Goal: Task Accomplishment & Management: Complete application form

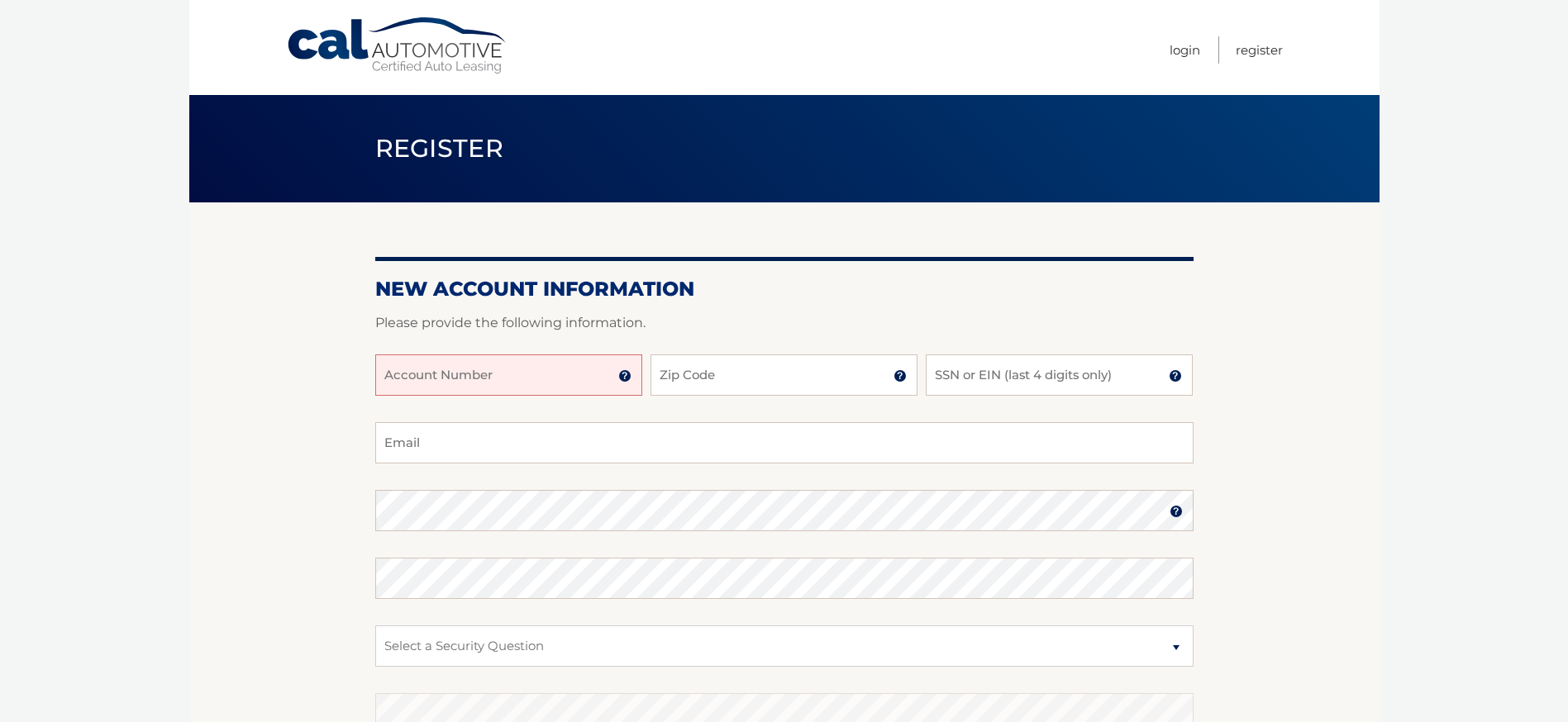
click at [460, 377] on input "Account Number" at bounding box center [509, 374] width 267 height 41
type input "44456014194"
click at [749, 353] on div at bounding box center [784, 345] width 818 height 20
click at [751, 365] on input "Zip Code" at bounding box center [784, 374] width 267 height 41
type input "0"
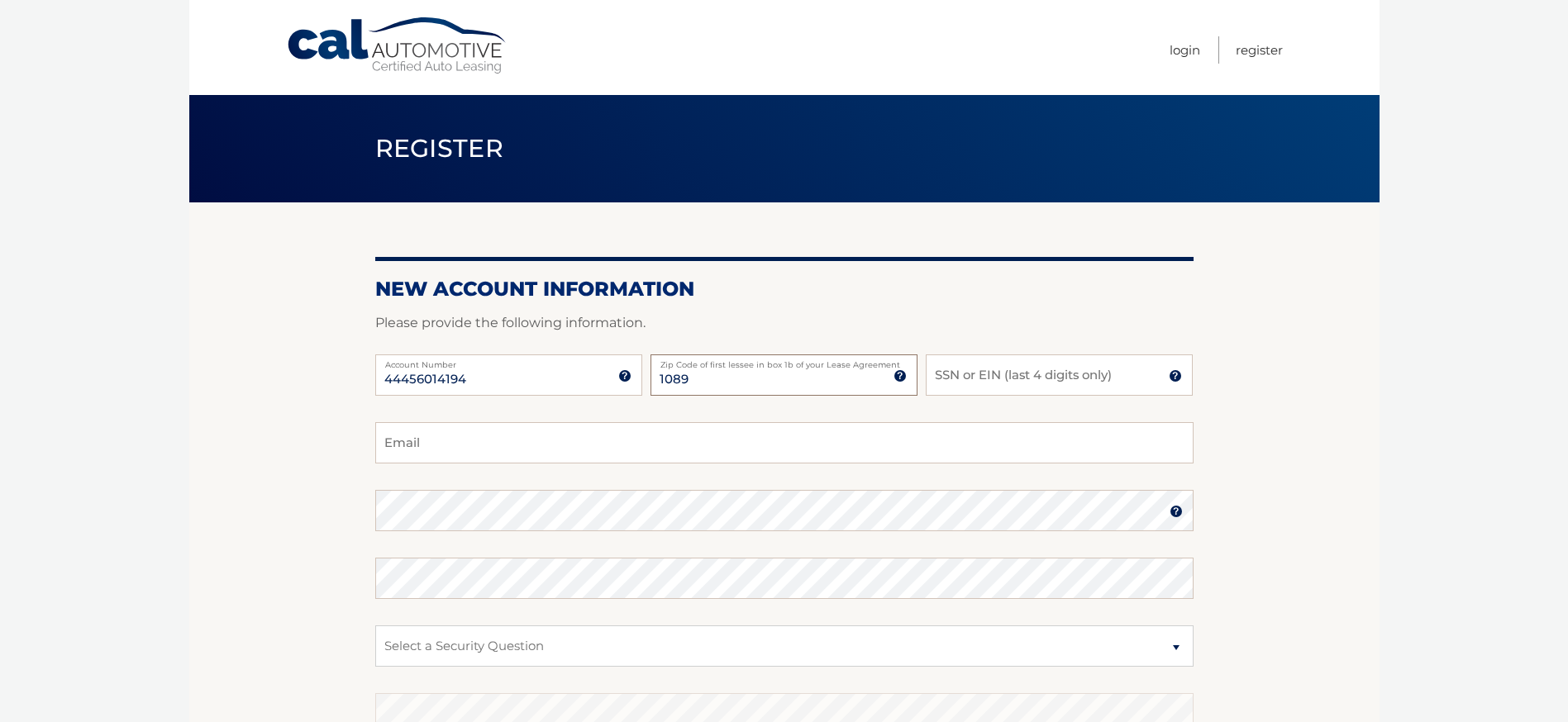
type input "1089"
click at [954, 381] on input "SSN or EIN (last 4 digits only)" at bounding box center [1059, 374] width 267 height 41
click at [953, 378] on input "SSN or EIN (last 4 digits only)" at bounding box center [1059, 374] width 267 height 41
type input "9983"
click at [467, 454] on input "Email" at bounding box center [784, 442] width 818 height 41
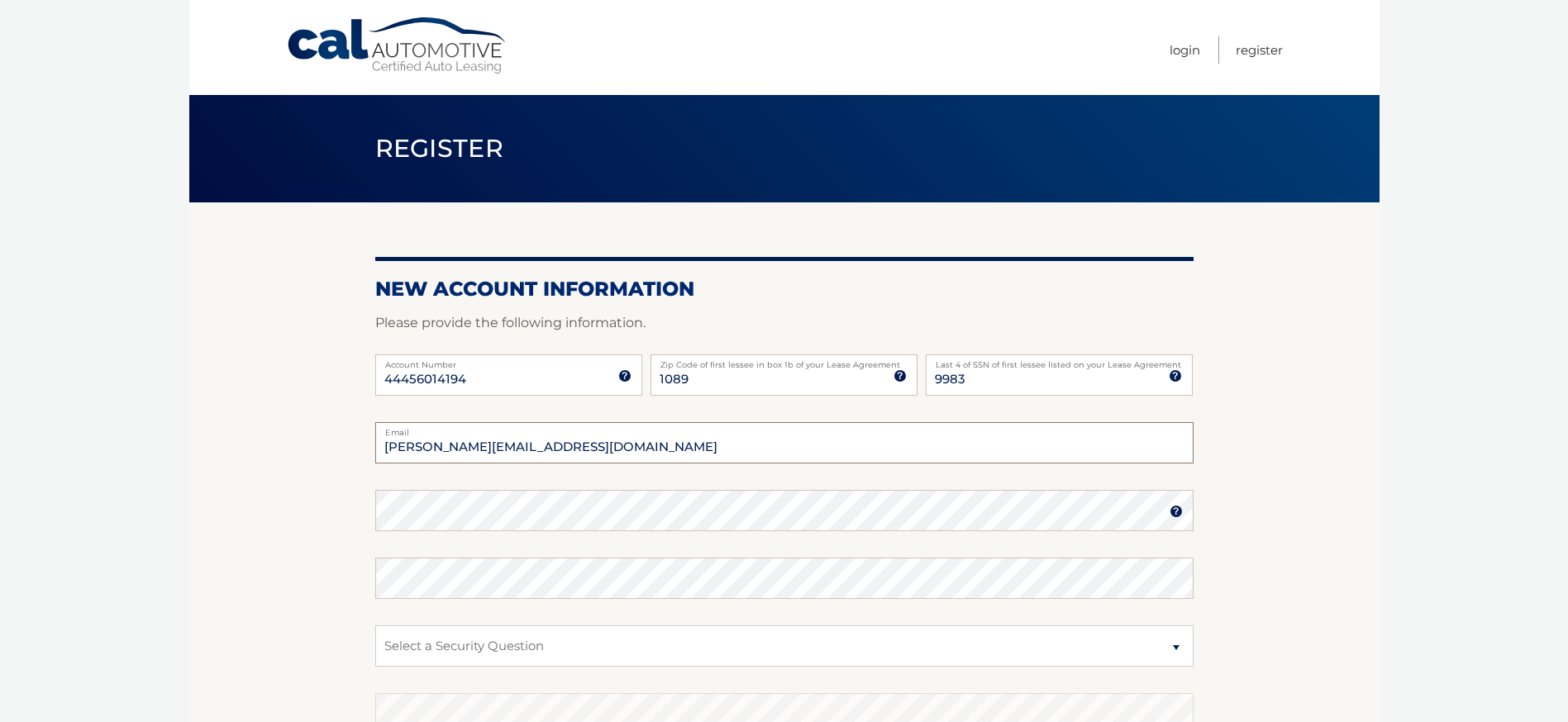
type input "patricelala@yahoo.com"
click at [467, 645] on select "Select a Security Question What was the name of your elementary school? What is…" at bounding box center [784, 646] width 818 height 41
select select "2"
click at [375, 625] on select "Select a Security Question What was the name of your elementary school? What is…" at bounding box center [784, 646] width 818 height 41
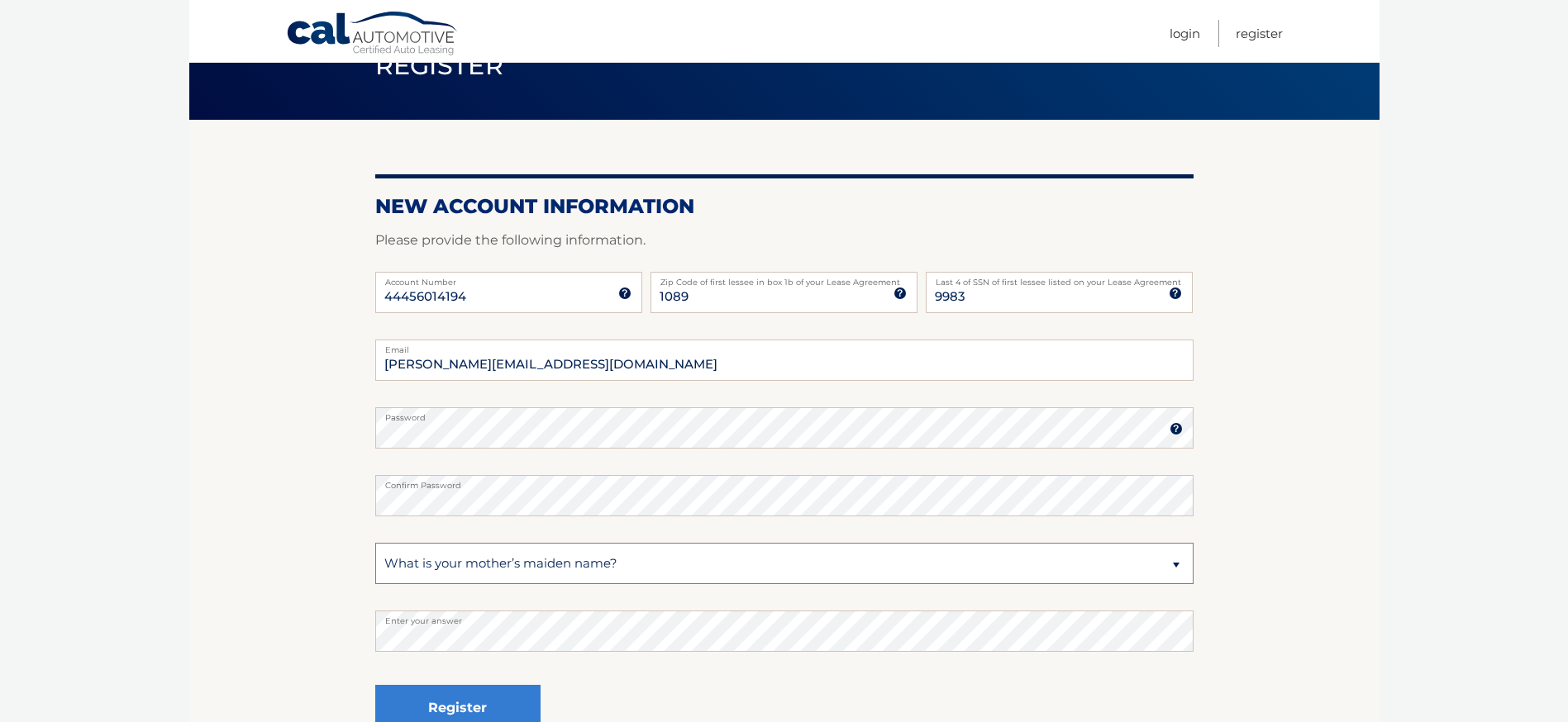
click at [562, 555] on select "Select a Security Question What was the name of your elementary school? What is…" at bounding box center [784, 563] width 818 height 41
click at [375, 543] on select "Select a Security Question What was the name of your elementary school? What is…" at bounding box center [784, 563] width 818 height 41
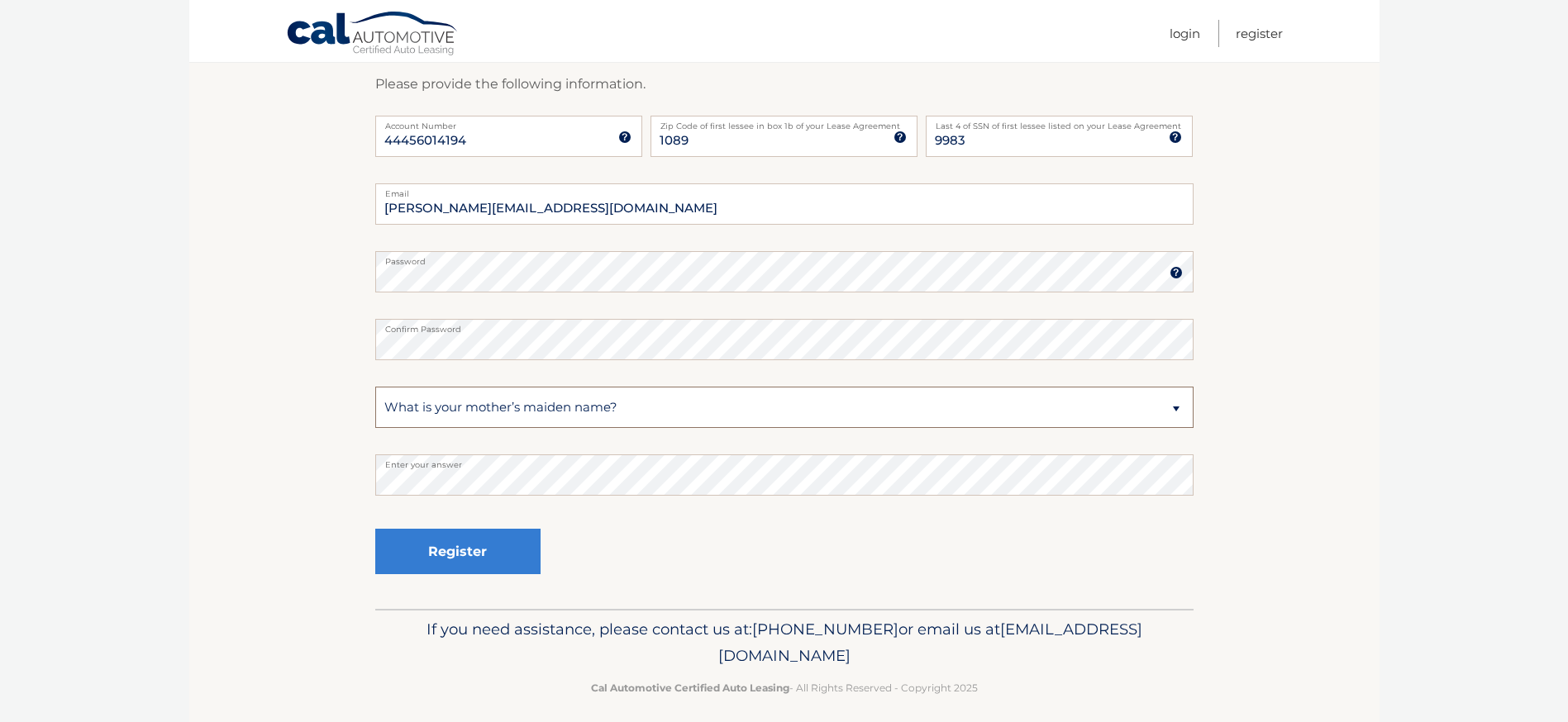
scroll to position [251, 0]
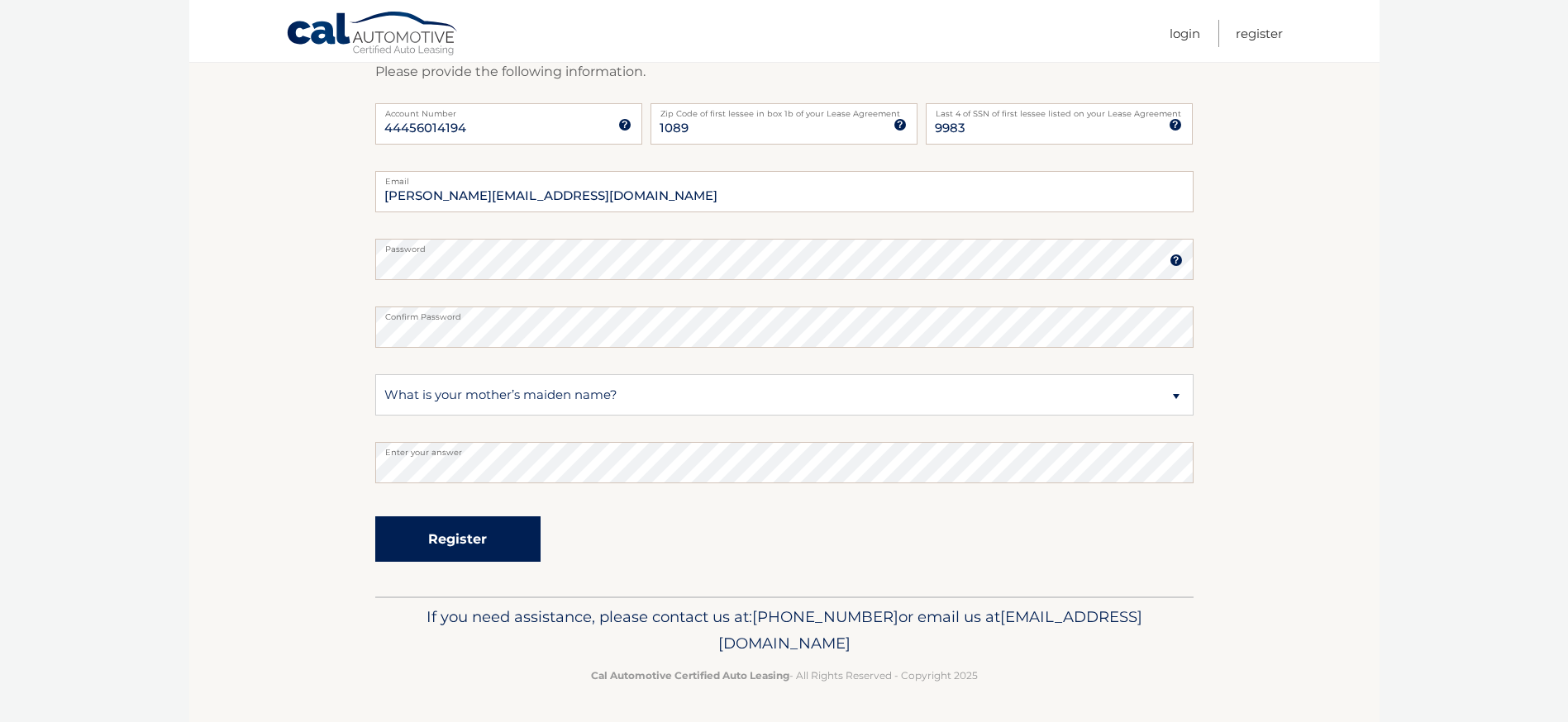
click at [455, 539] on button "Register" at bounding box center [458, 538] width 166 height 45
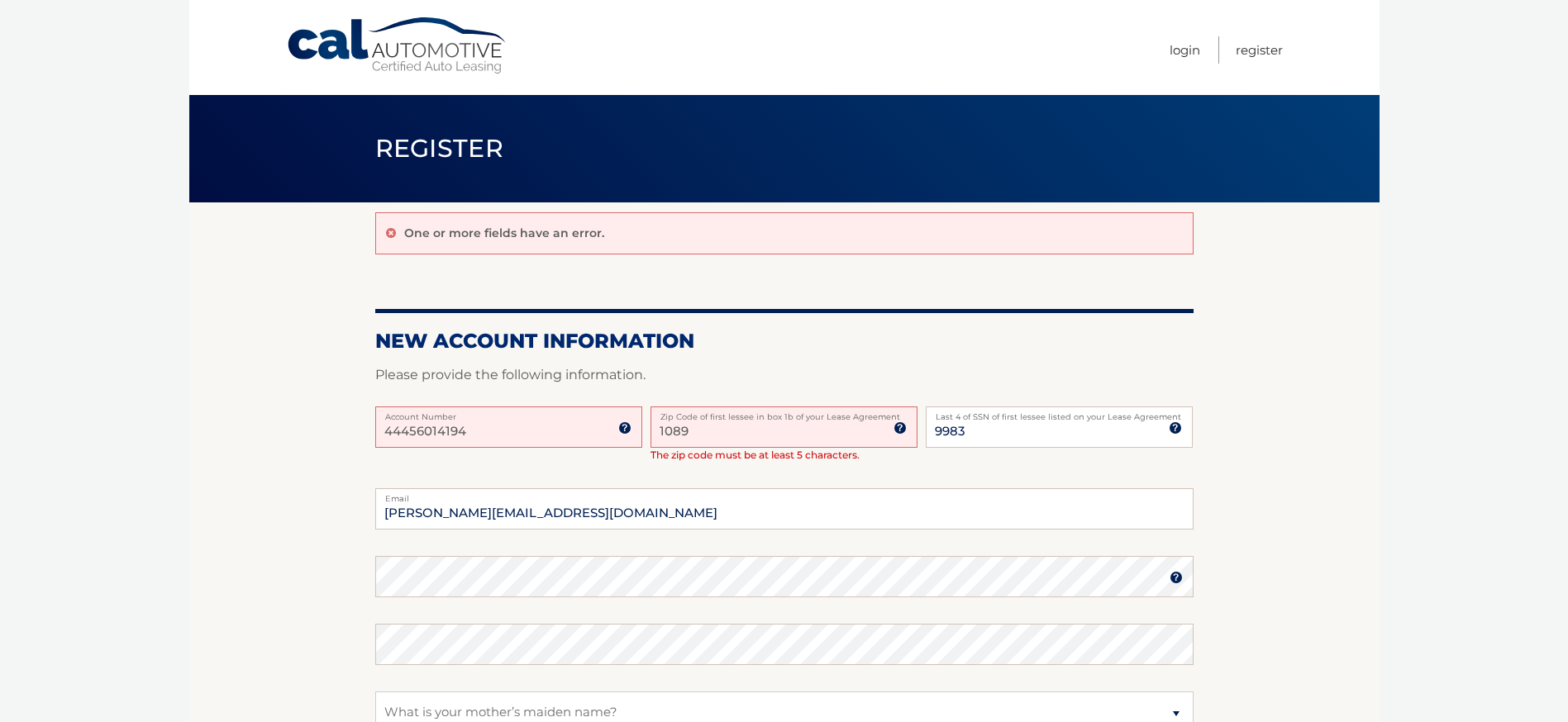
click at [711, 431] on input "1089" at bounding box center [784, 427] width 267 height 41
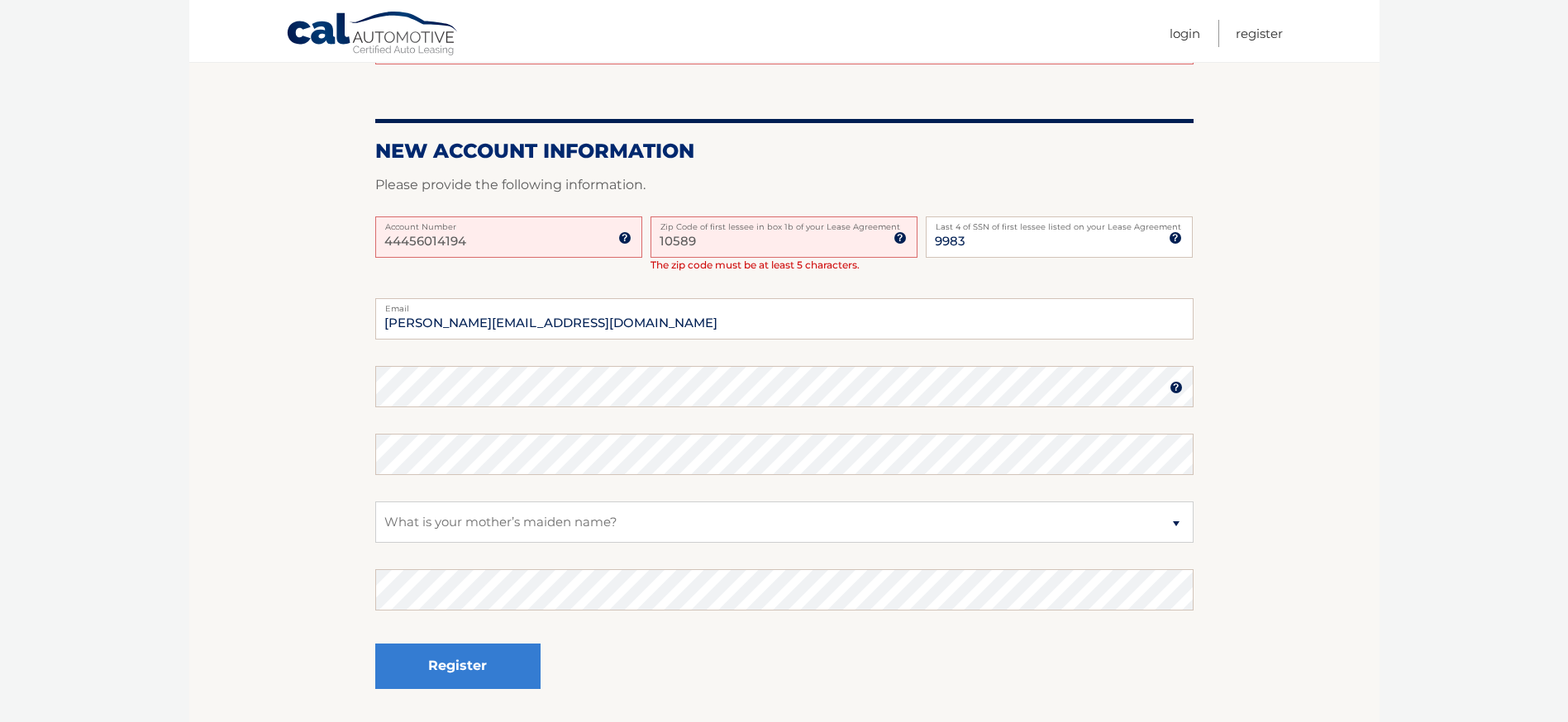
scroll to position [316, 0]
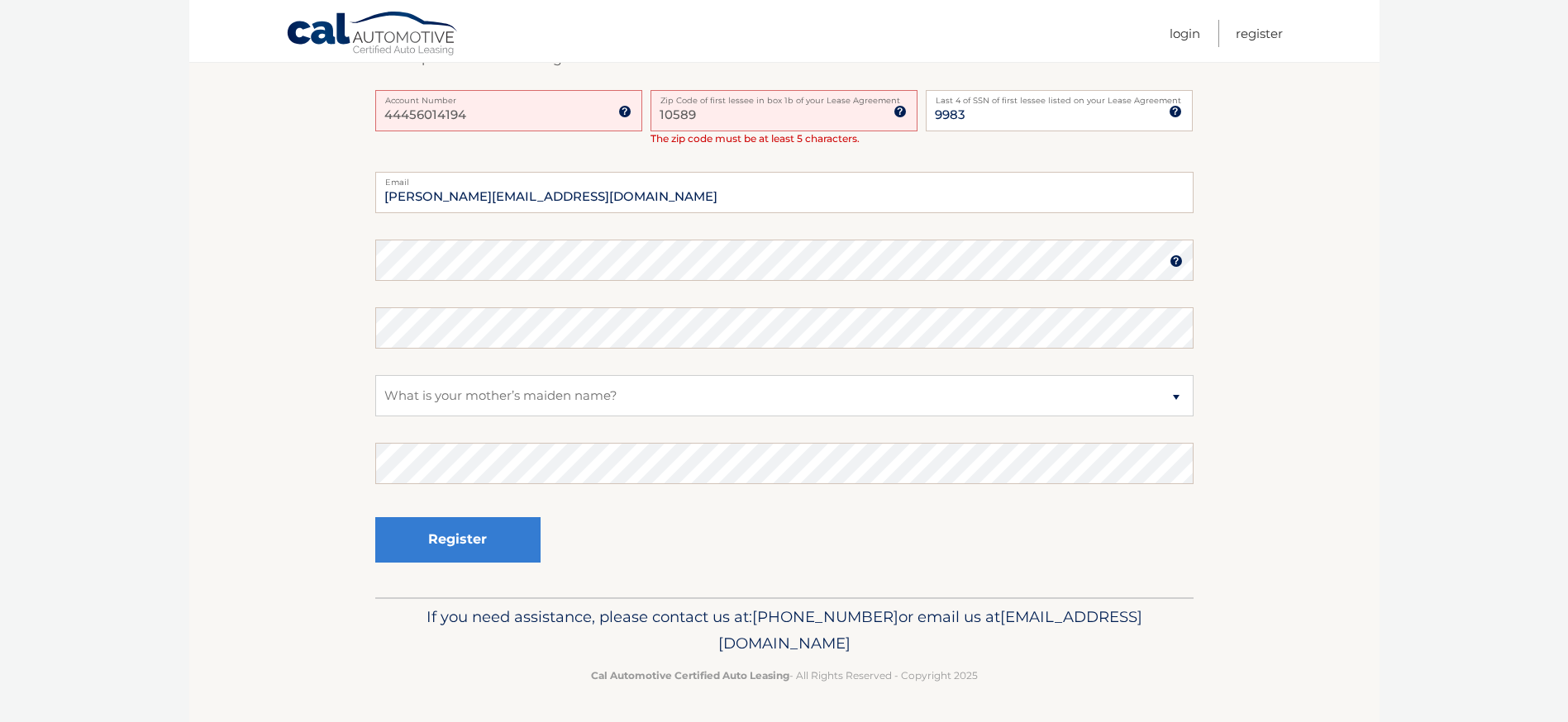
type input "10589"
click at [455, 544] on button "Register" at bounding box center [458, 539] width 166 height 45
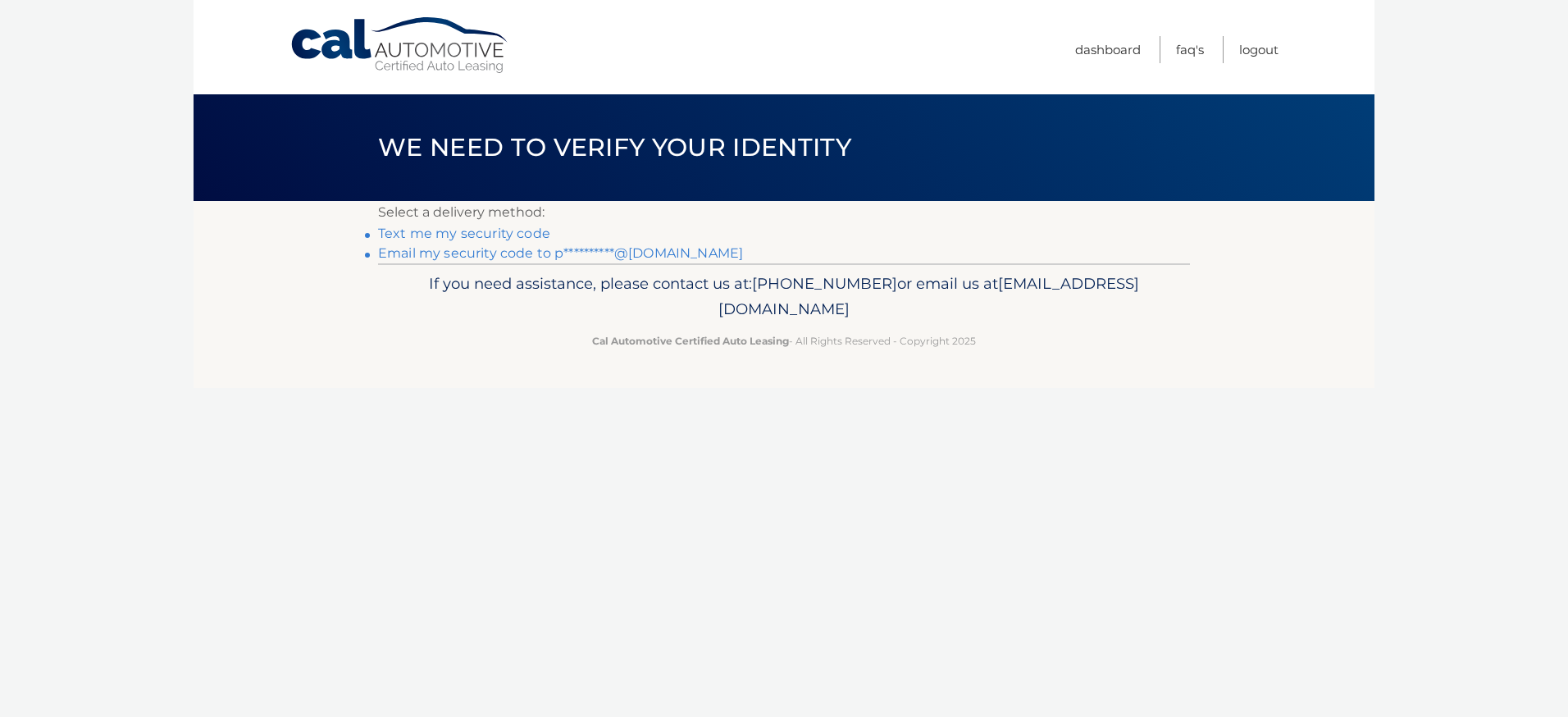
click at [1098, 117] on header "We need to verify your identity" at bounding box center [784, 147] width 812 height 107
click at [496, 228] on link "Text me my security code" at bounding box center [464, 233] width 173 height 16
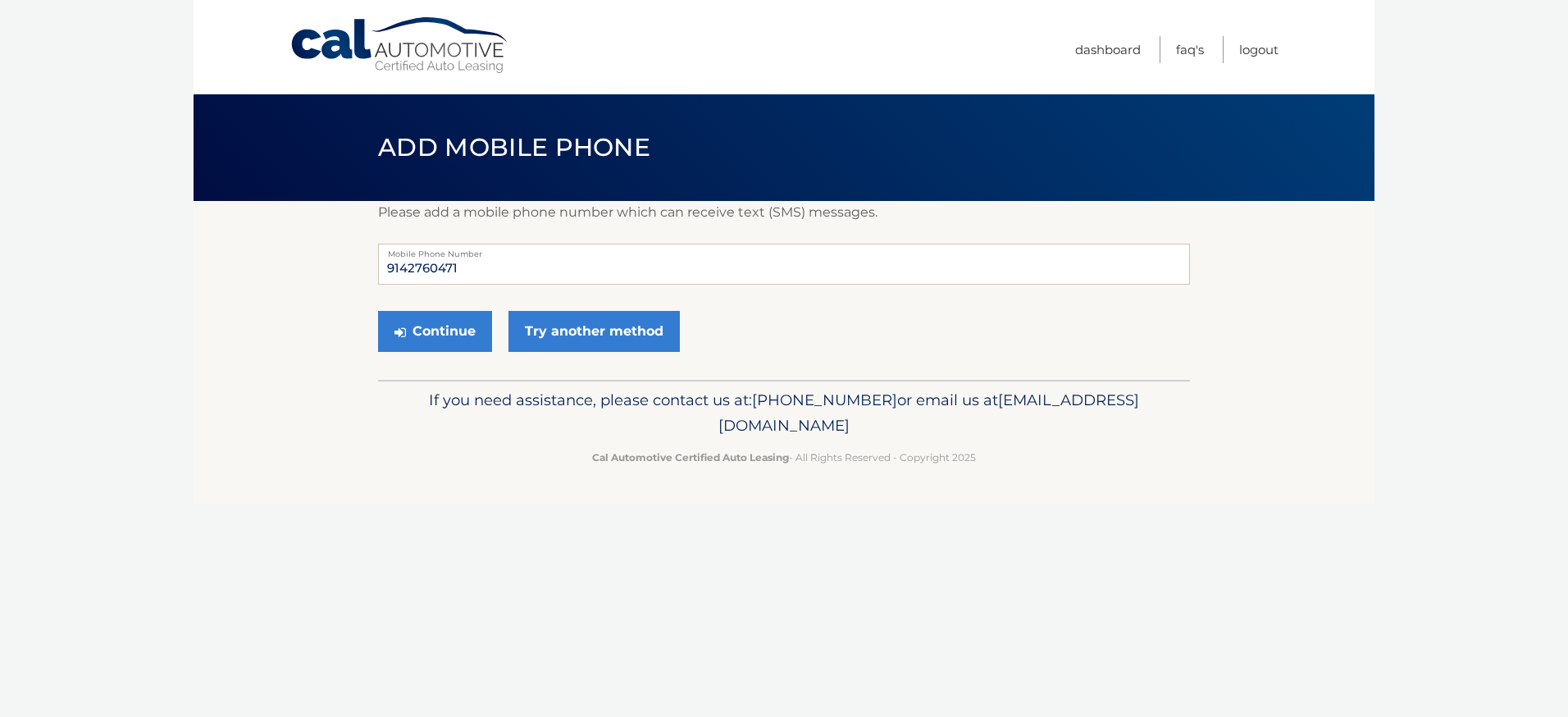
click at [489, 257] on label "Mobile Phone Number" at bounding box center [784, 250] width 812 height 13
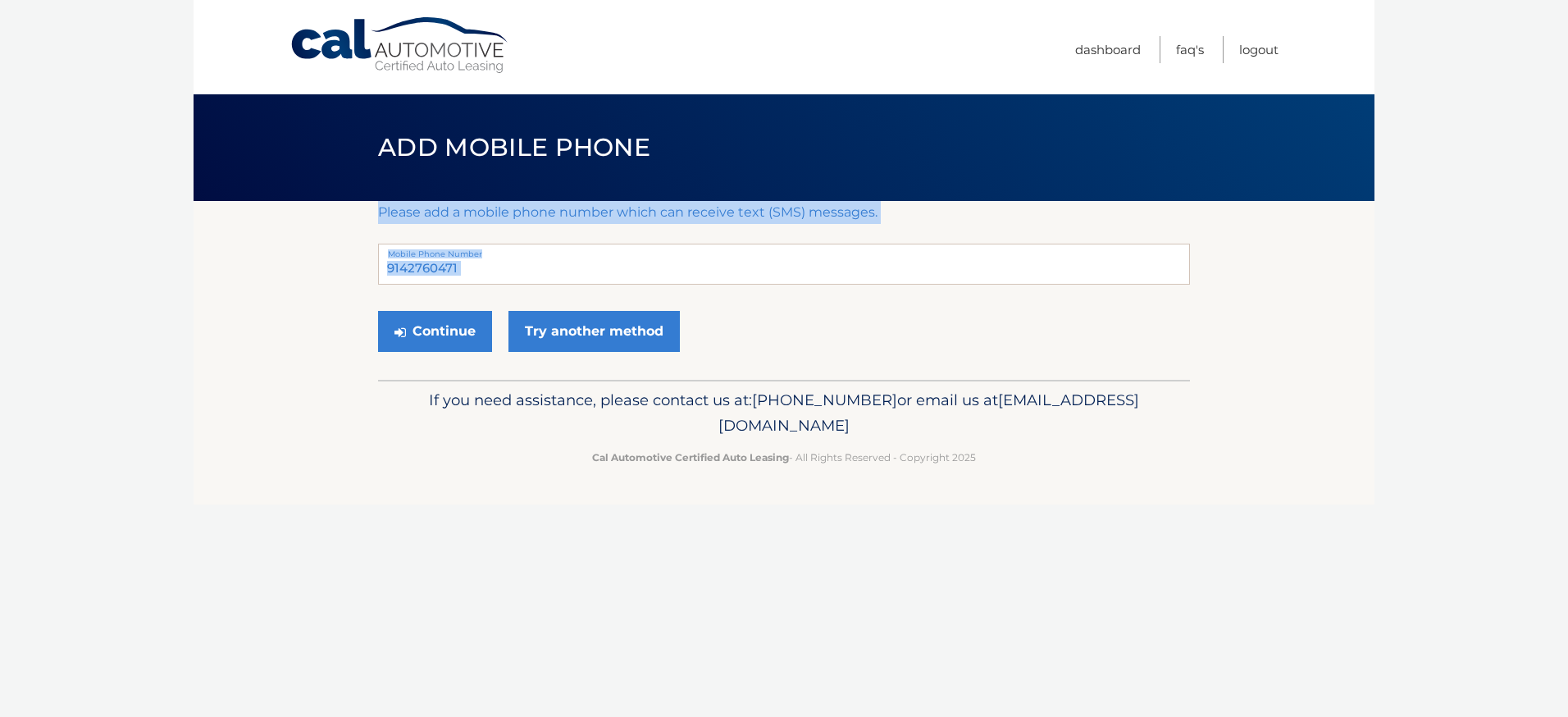
drag, startPoint x: 489, startPoint y: 257, endPoint x: 334, endPoint y: 246, distance: 155.4
click at [334, 246] on section "Please add a mobile phone number which can receive text (SMS) messages. 9142760…" at bounding box center [784, 290] width 1181 height 179
drag, startPoint x: 334, startPoint y: 246, endPoint x: 521, endPoint y: 269, distance: 188.4
click at [521, 269] on input "9142760471" at bounding box center [784, 264] width 812 height 41
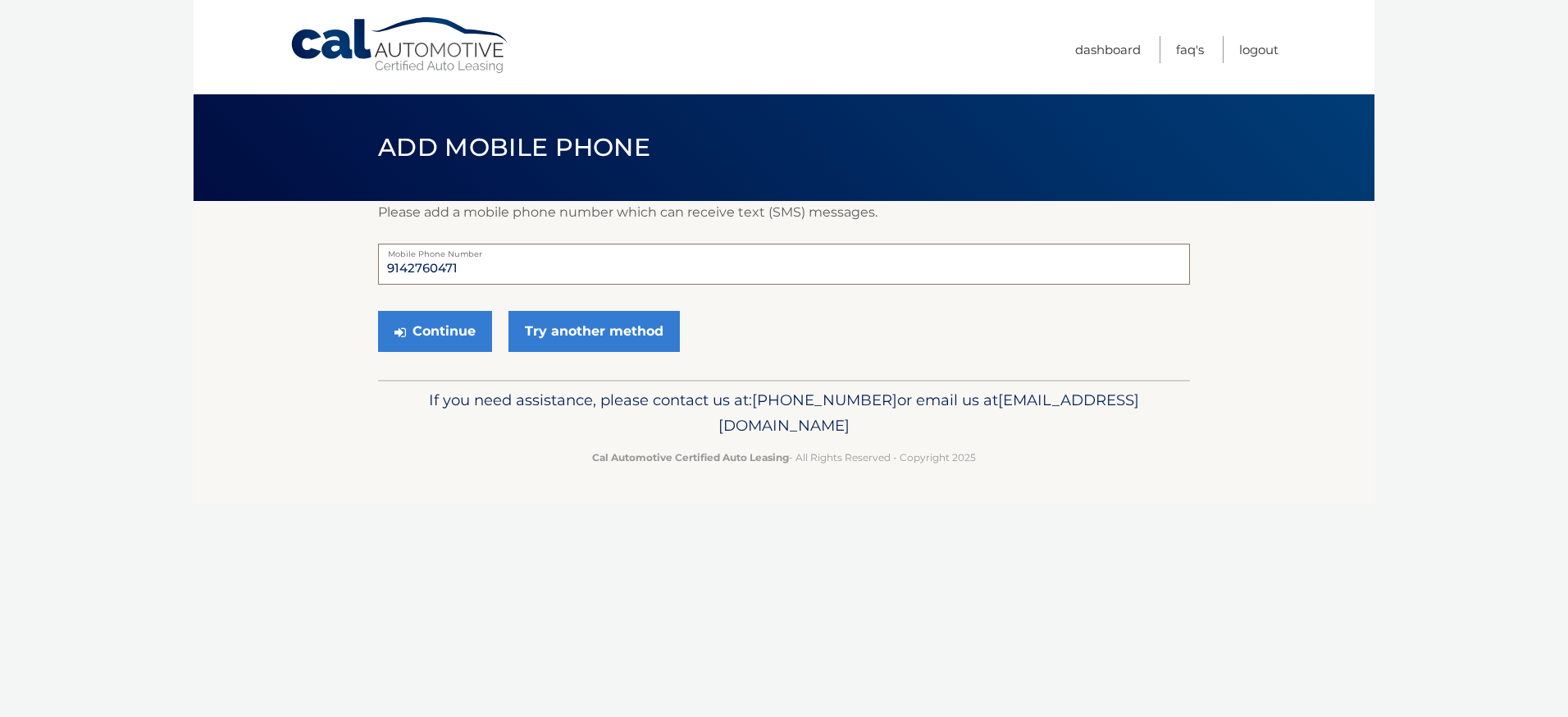
click at [482, 272] on input "9142760471" at bounding box center [784, 264] width 812 height 41
type input "9"
type input "4752360789"
click at [437, 334] on button "Continue" at bounding box center [435, 331] width 114 height 41
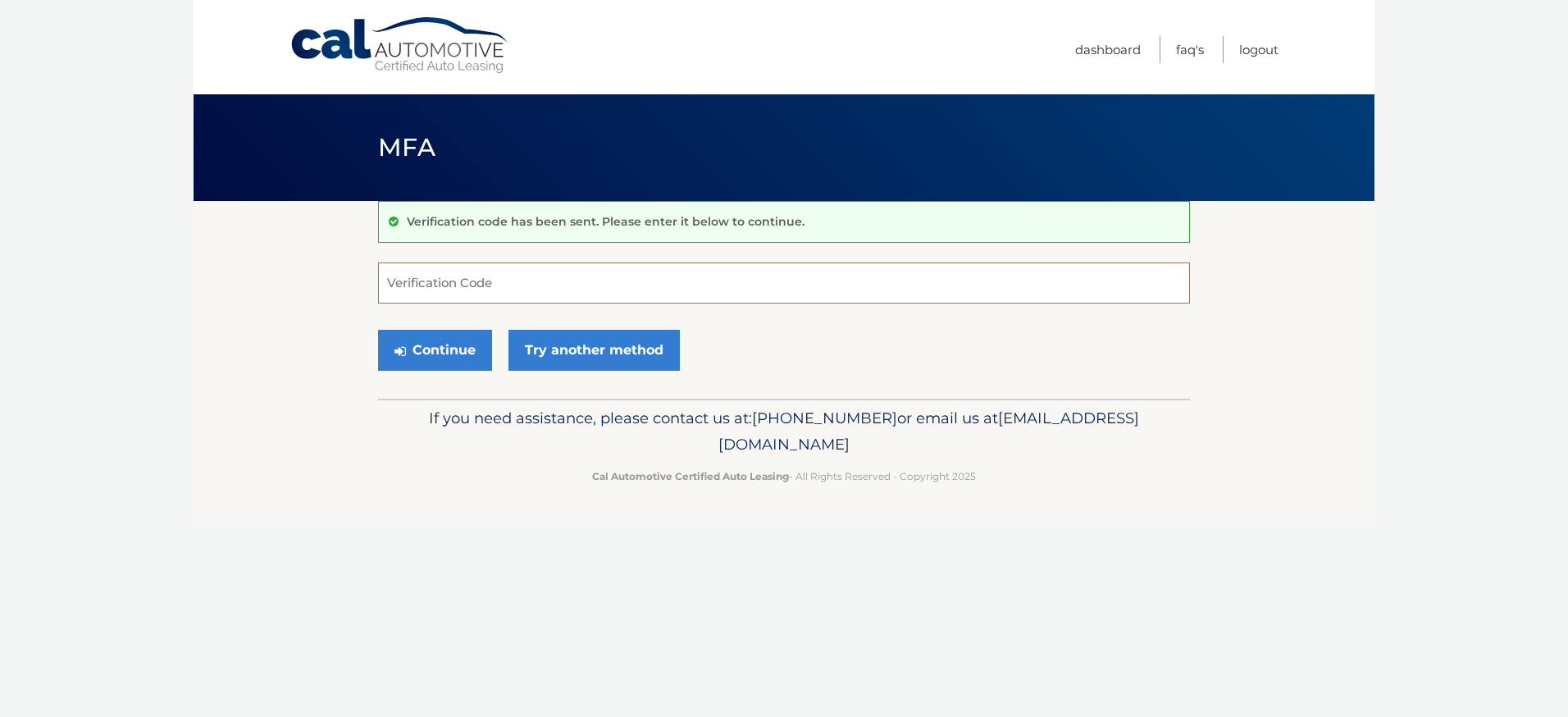
click at [463, 286] on input "Verification Code" at bounding box center [784, 282] width 812 height 41
type input "551356"
click at [448, 348] on button "Continue" at bounding box center [435, 350] width 114 height 41
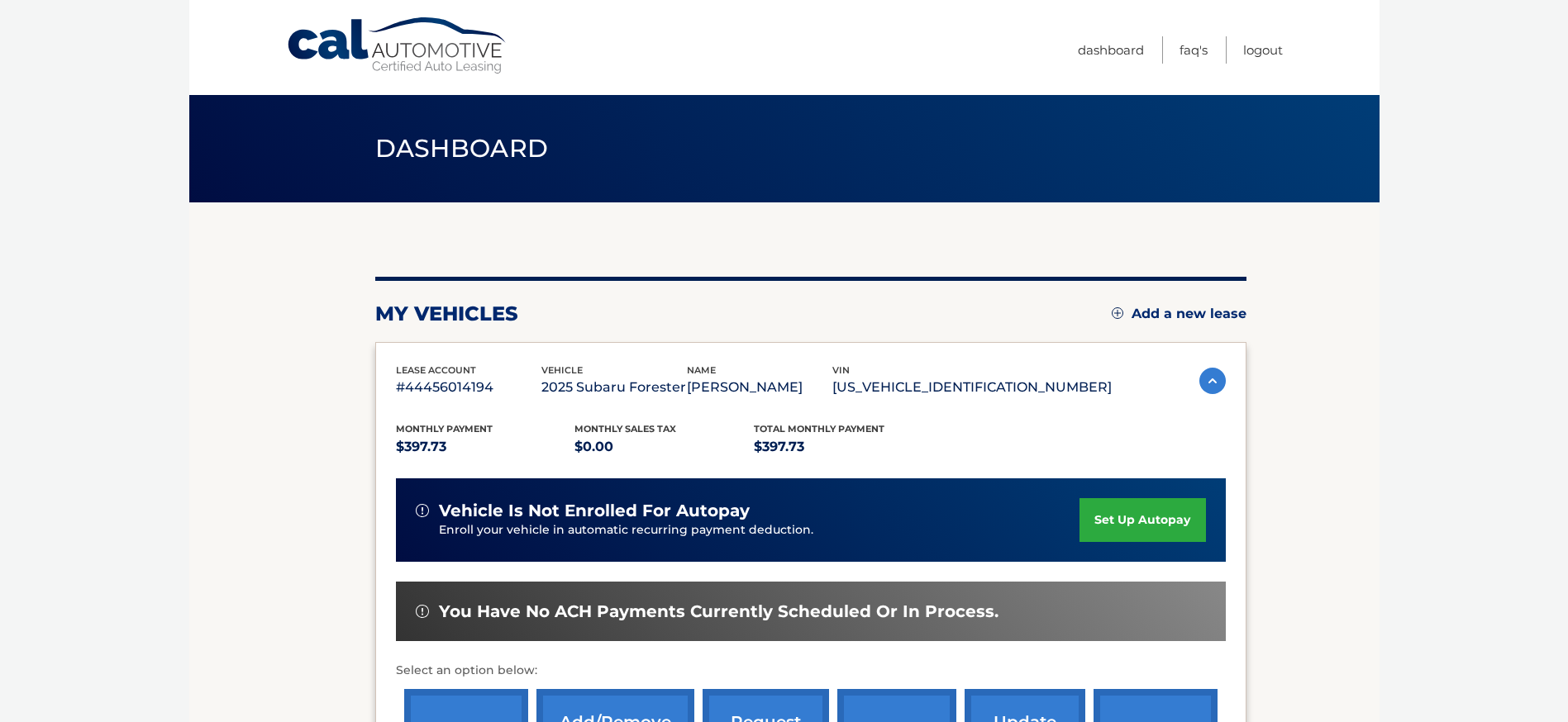
click at [1119, 508] on link "set up autopay" at bounding box center [1142, 521] width 126 height 44
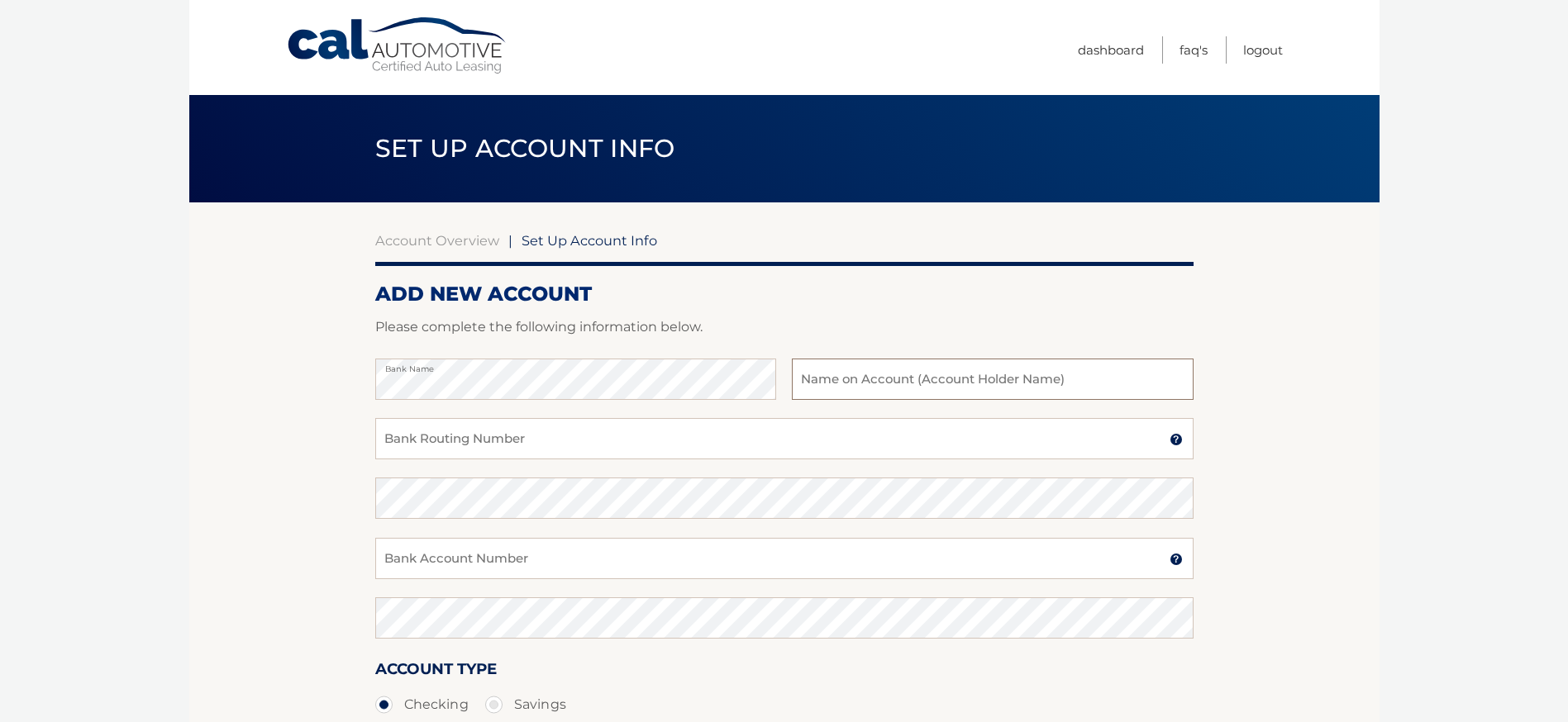
type input "N"
type input "The Nancy Lala Living Trust"
click at [515, 458] on input "Bank Routing Number" at bounding box center [784, 438] width 818 height 41
type input "021000089"
click at [514, 555] on input "Bank Account Number" at bounding box center [784, 558] width 818 height 41
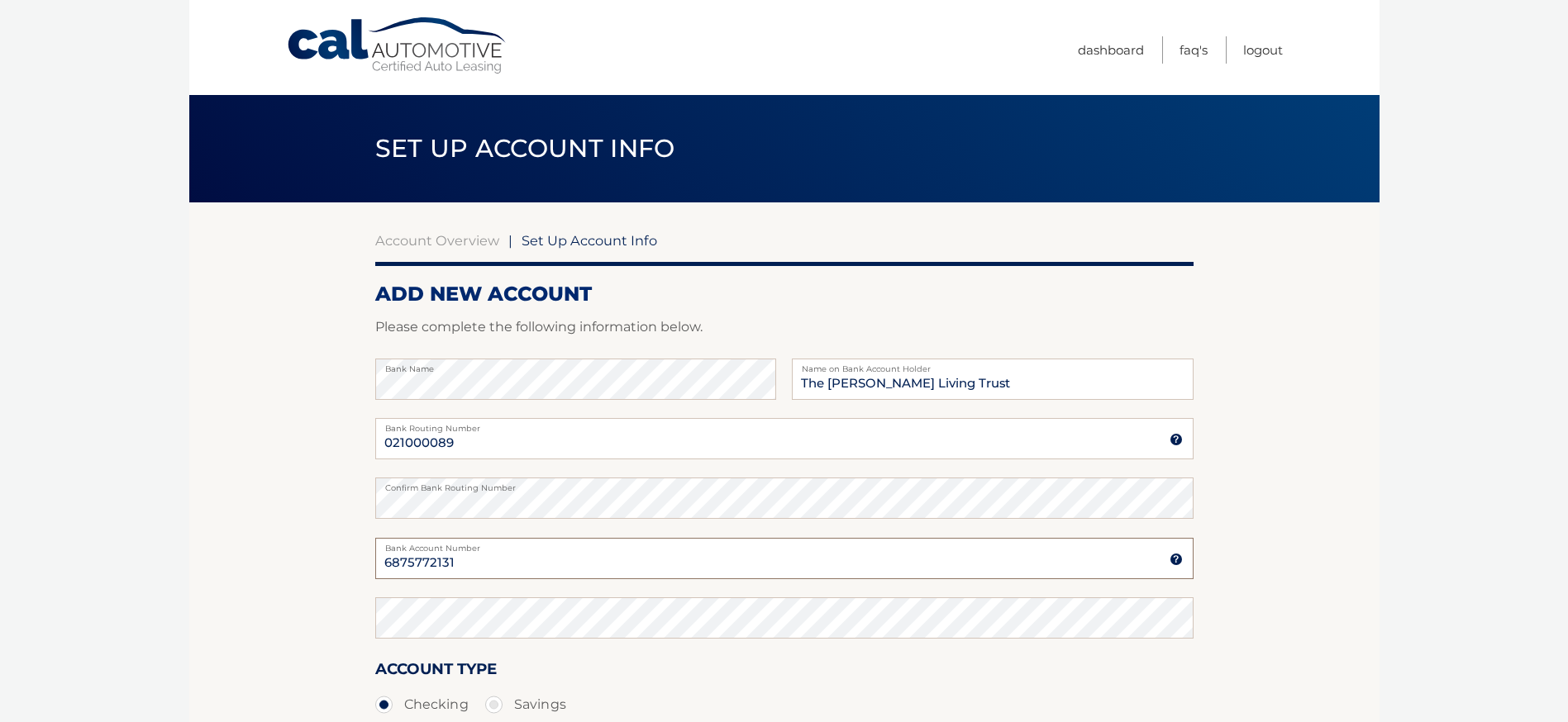
type input "6875772131"
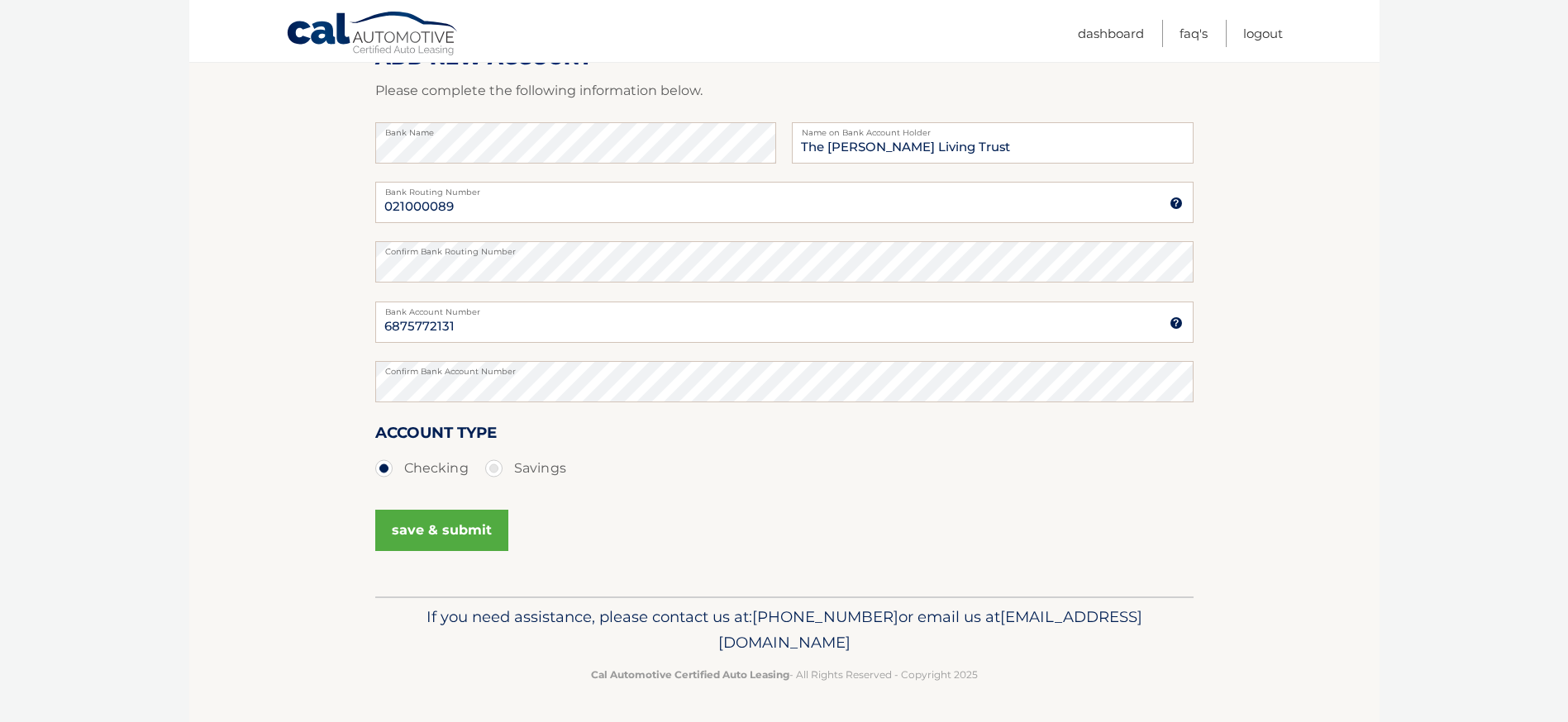
click at [432, 523] on button "save & submit" at bounding box center [442, 530] width 133 height 41
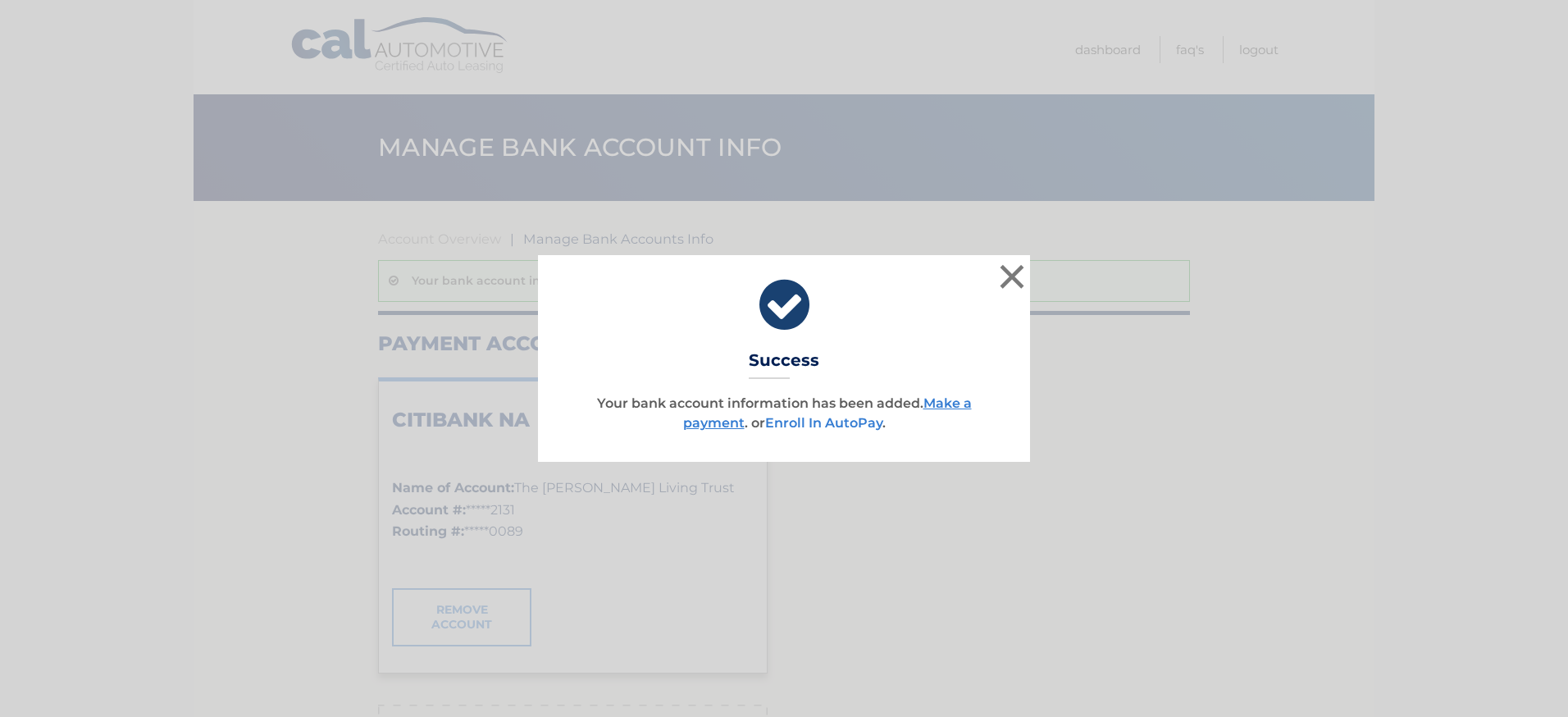
click at [817, 421] on link "Enroll In AutoPay" at bounding box center [824, 422] width 117 height 16
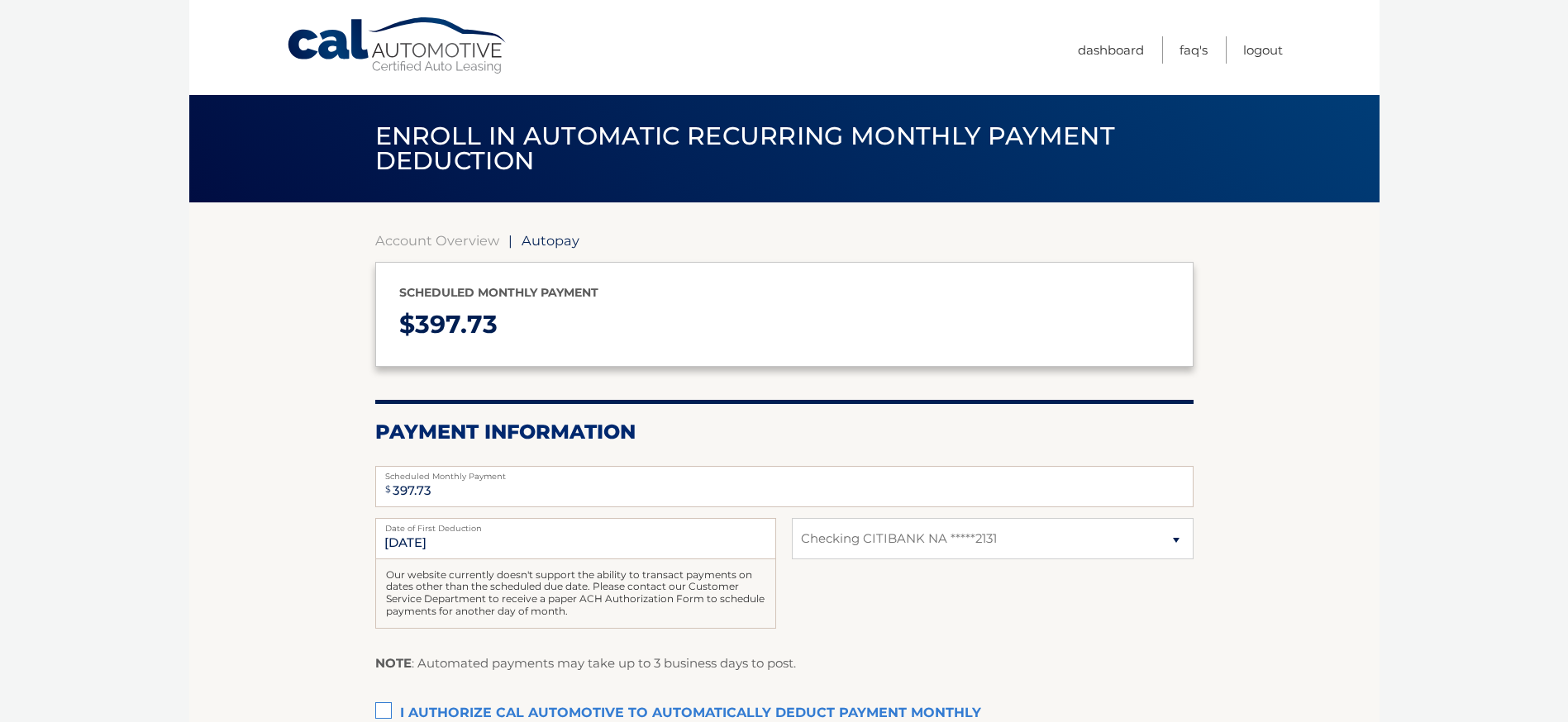
select select "M2Q2NTg4ZDEtNzE4OC00MmJkLWIxYWItN2RkN2IwMWQ5ZmM0"
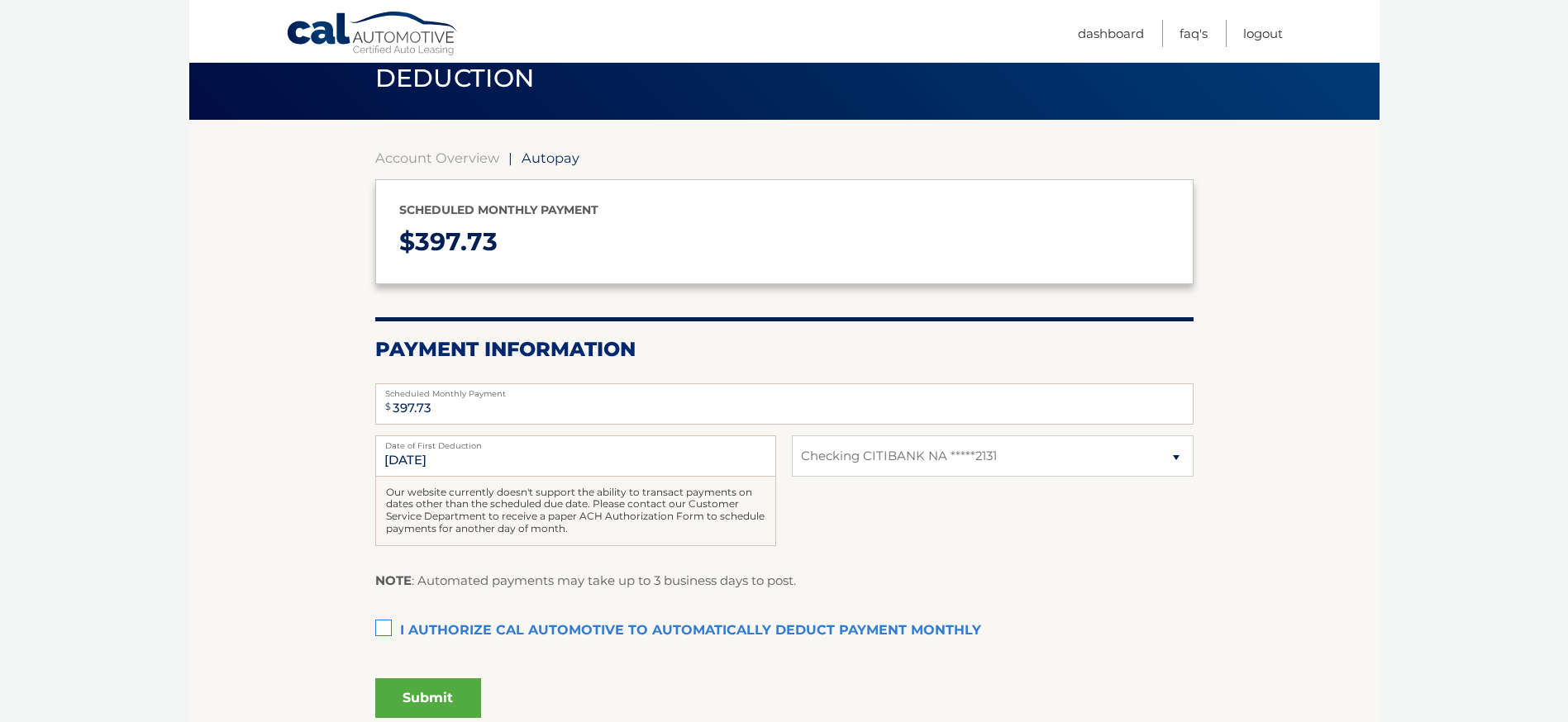
click at [389, 625] on label "I authorize cal automotive to automatically deduct payment monthly This checkbo…" at bounding box center [784, 631] width 818 height 33
click at [0, 0] on input "I authorize cal automotive to automatically deduct payment monthly This checkbo…" at bounding box center [0, 0] width 0 height 0
click at [421, 694] on button "Submit" at bounding box center [428, 697] width 106 height 40
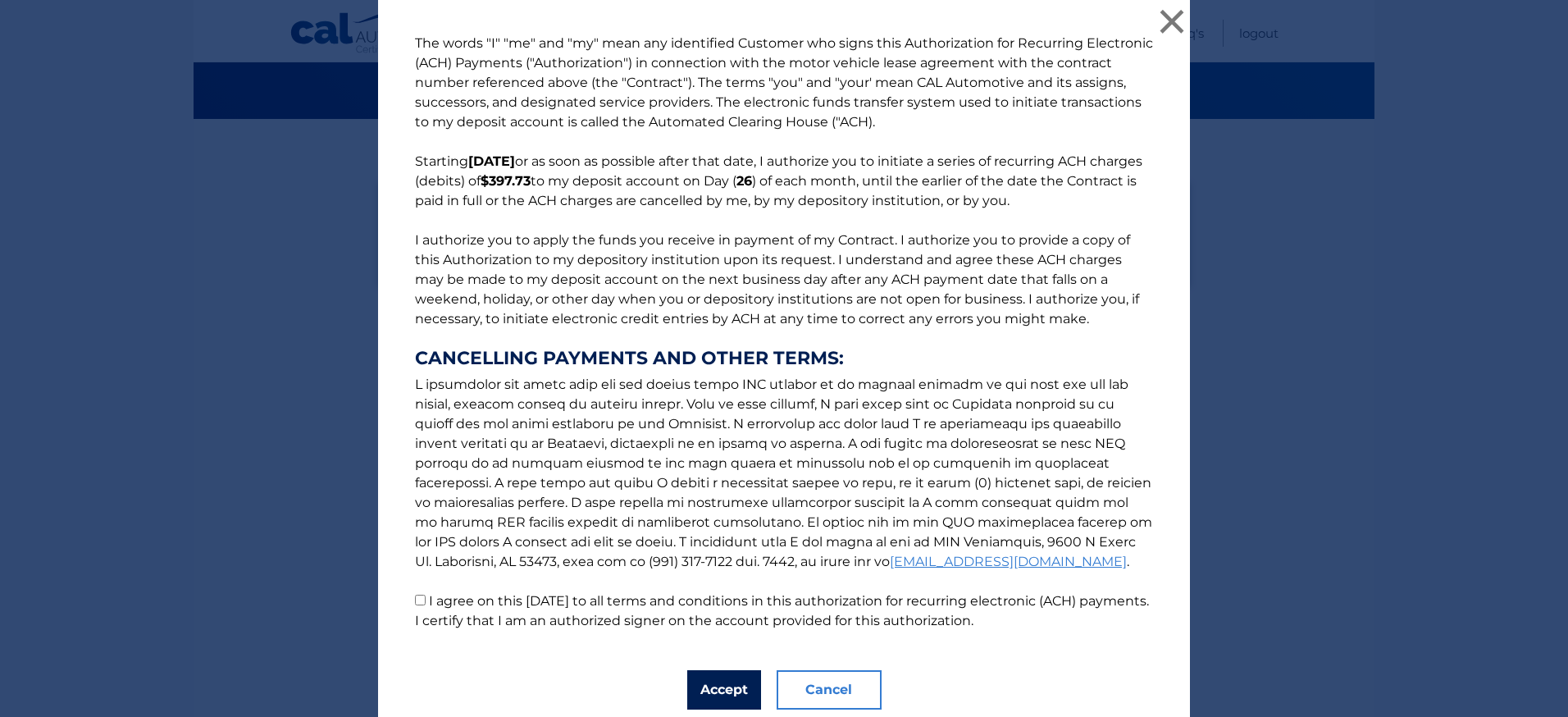
click at [693, 675] on button "Accept" at bounding box center [724, 690] width 74 height 39
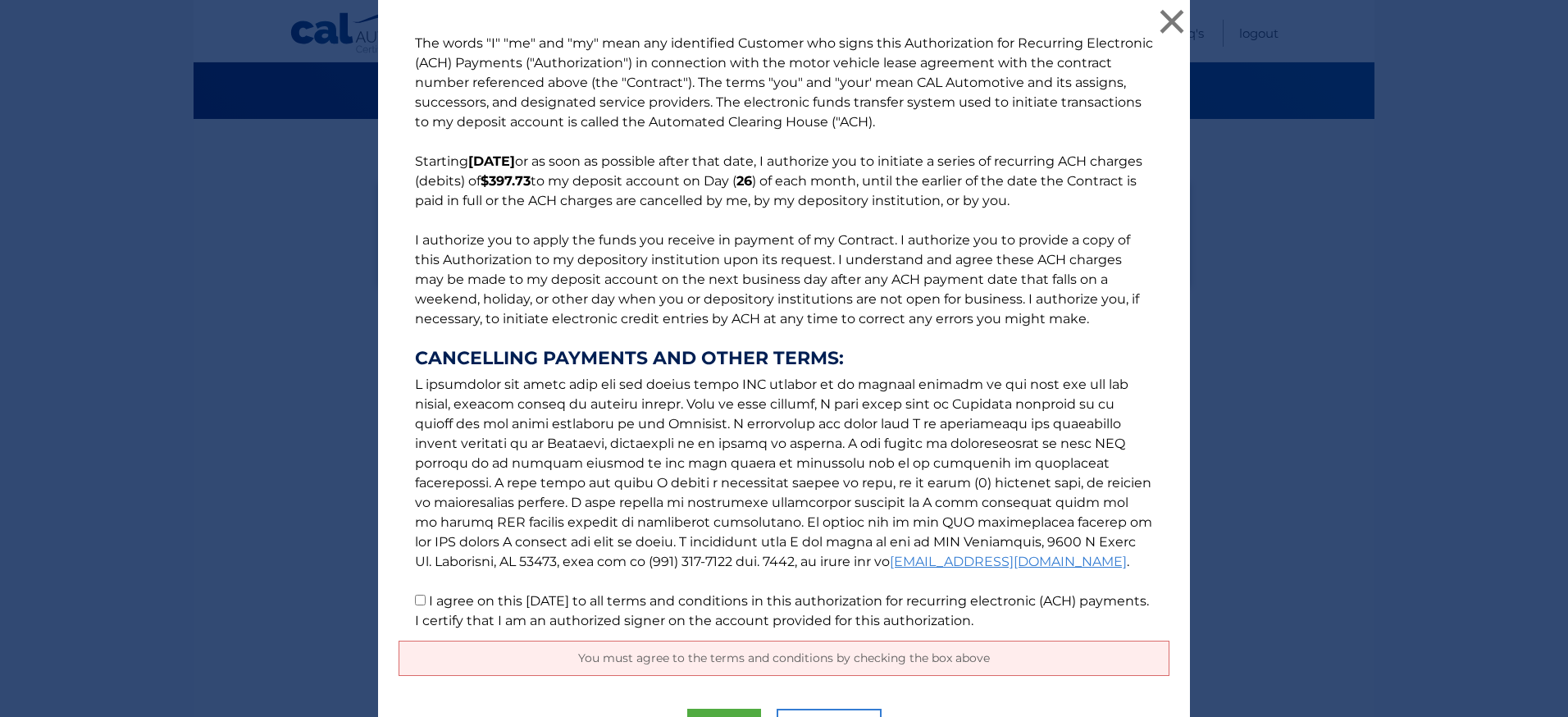
click at [420, 596] on p "The words "I" "me" and "my" mean any identified Customer who signs this Authori…" at bounding box center [784, 332] width 771 height 597
click at [415, 598] on input "I agree on this 09/27/2025 to all terms and conditions in this authorization fo…" at bounding box center [420, 600] width 11 height 11
checkbox input "true"
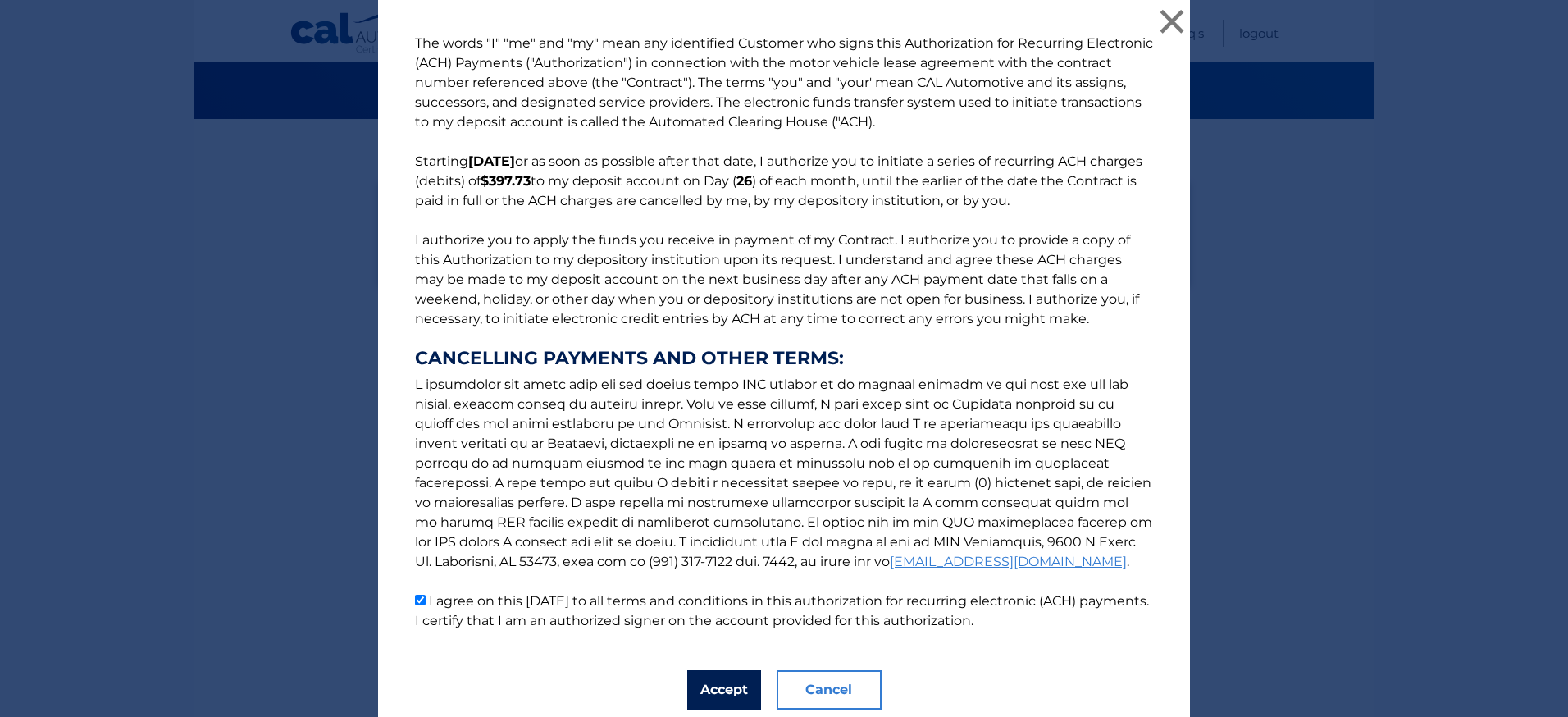
click at [721, 682] on button "Accept" at bounding box center [724, 690] width 74 height 39
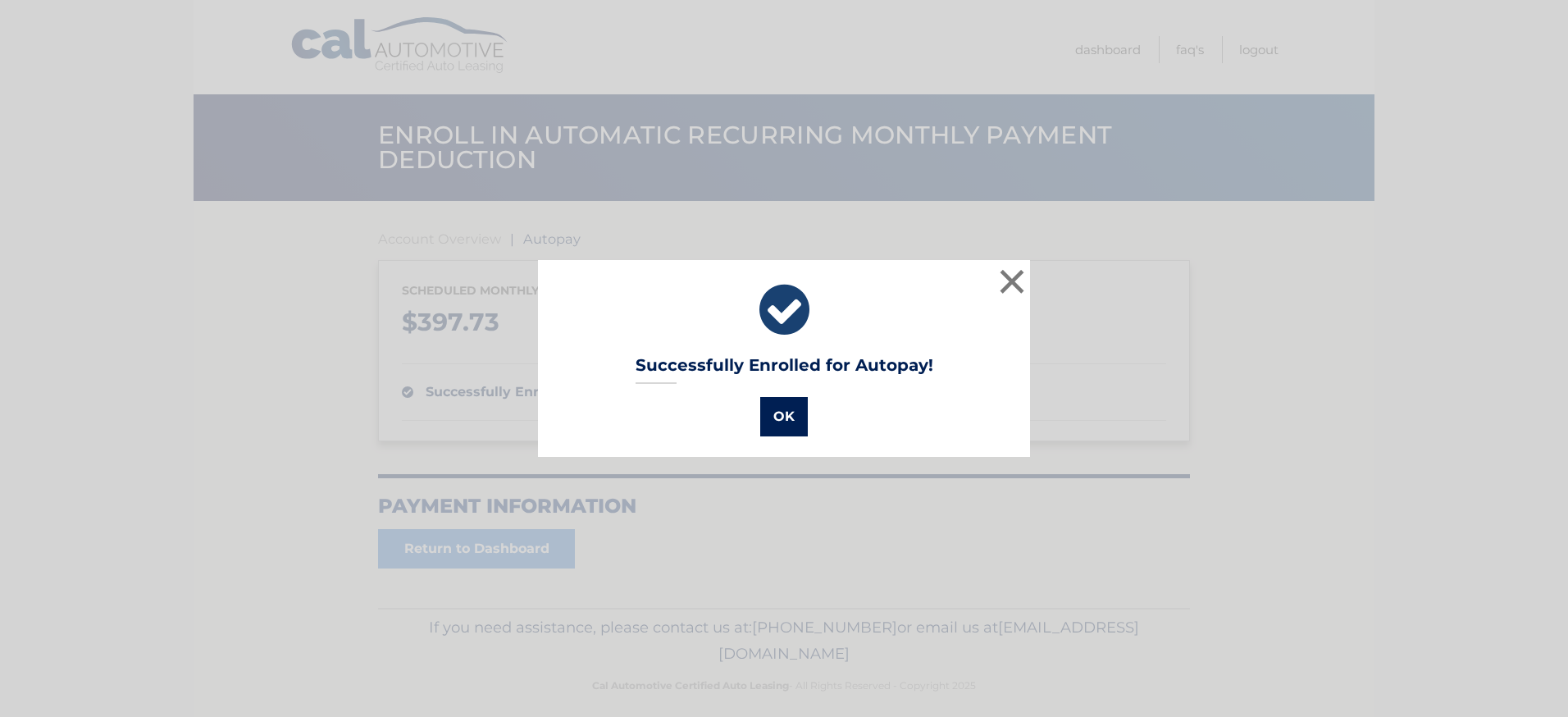
click at [773, 420] on button "OK" at bounding box center [784, 416] width 47 height 39
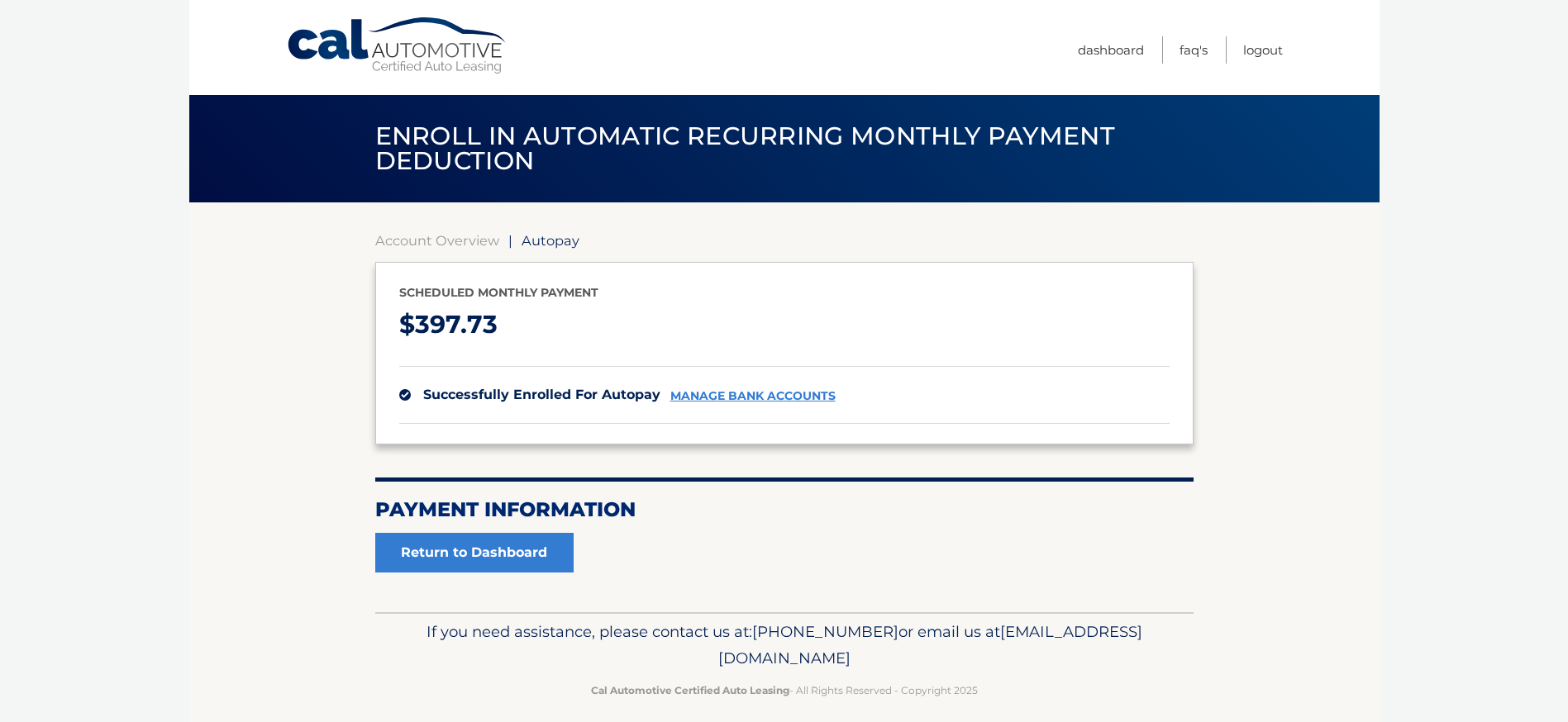
drag, startPoint x: 1295, startPoint y: 306, endPoint x: 1277, endPoint y: 308, distance: 18.1
click at [1295, 306] on section "Account Overview | Autopay Scheduled monthly payment $ 397.73 successfully enro…" at bounding box center [784, 407] width 1190 height 409
click at [429, 236] on link "Account Overview" at bounding box center [437, 240] width 124 height 17
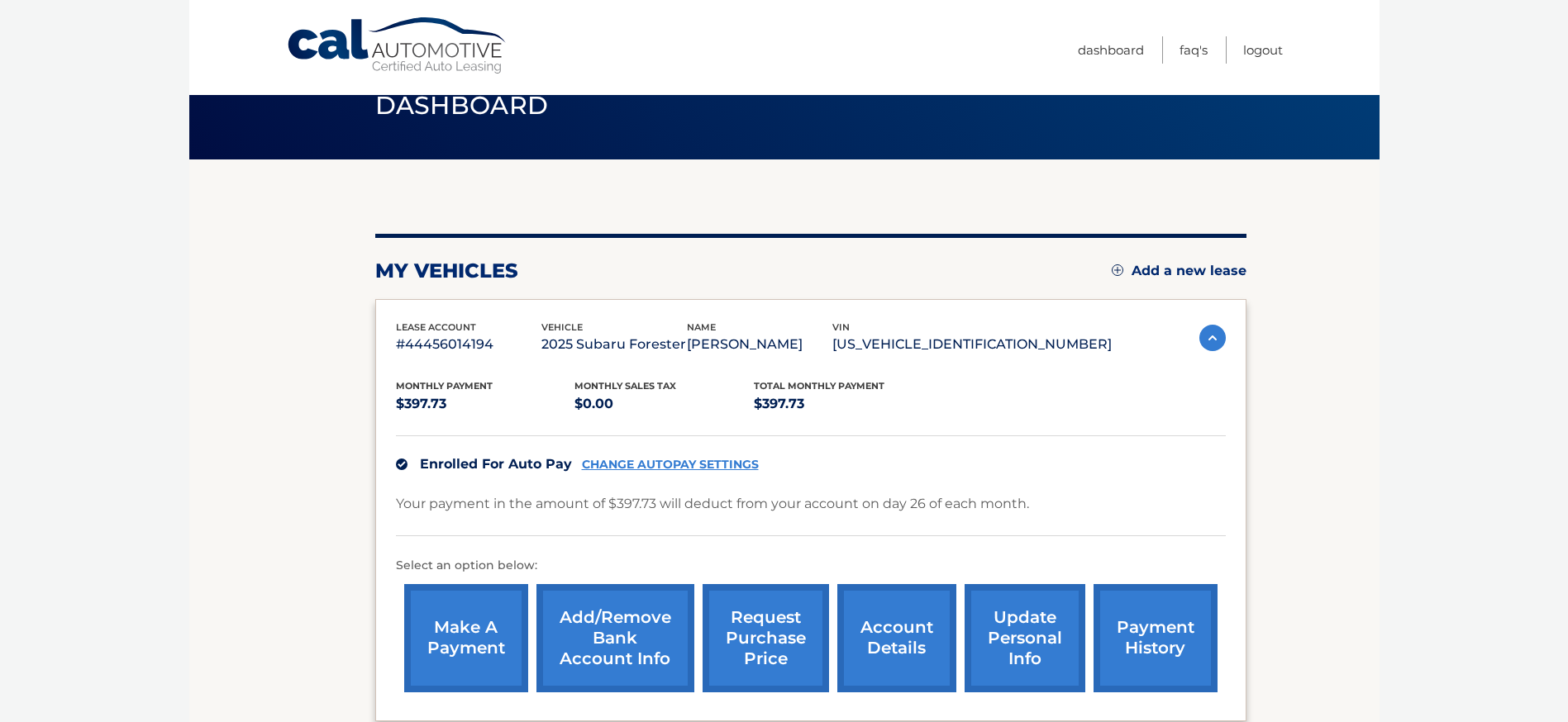
scroll to position [83, 0]
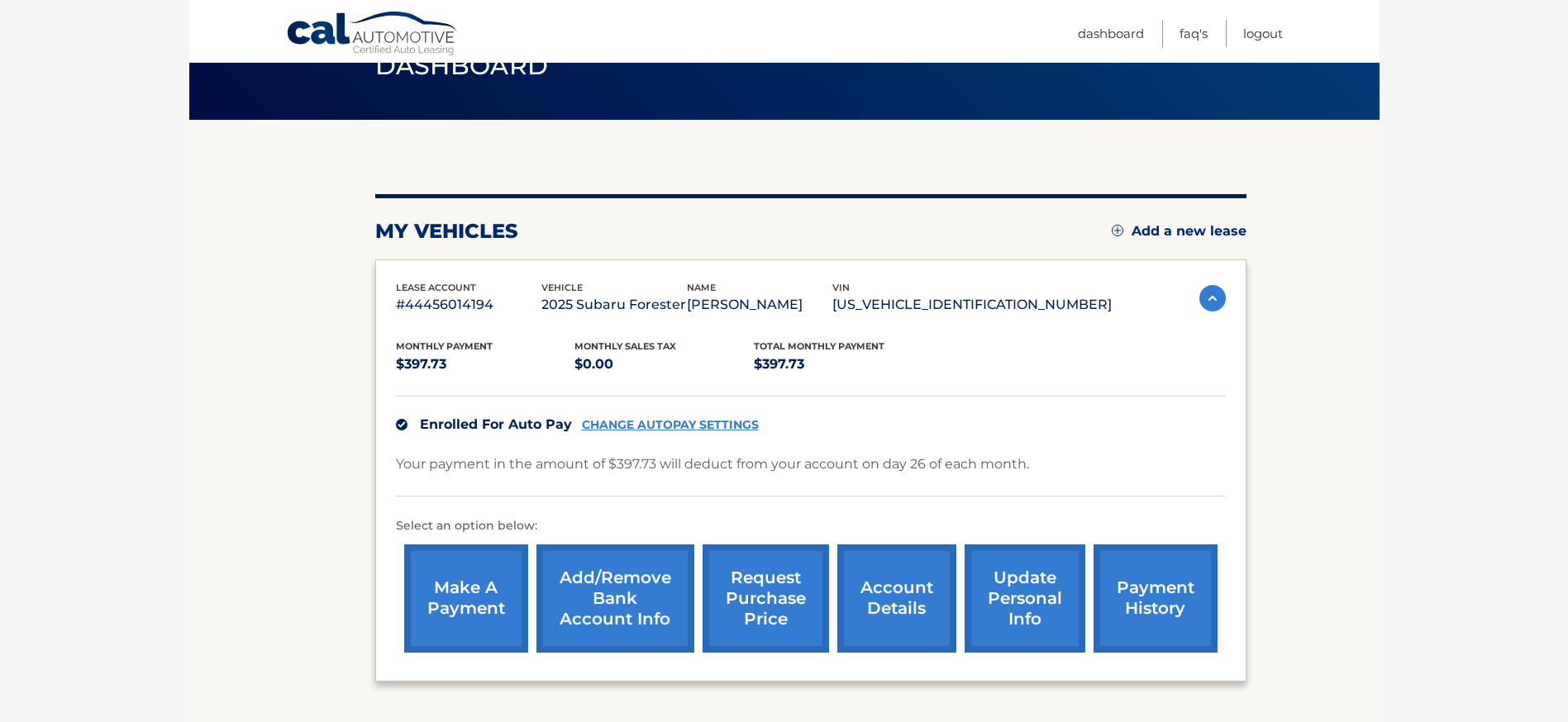
click at [443, 593] on link "make a payment" at bounding box center [466, 599] width 124 height 109
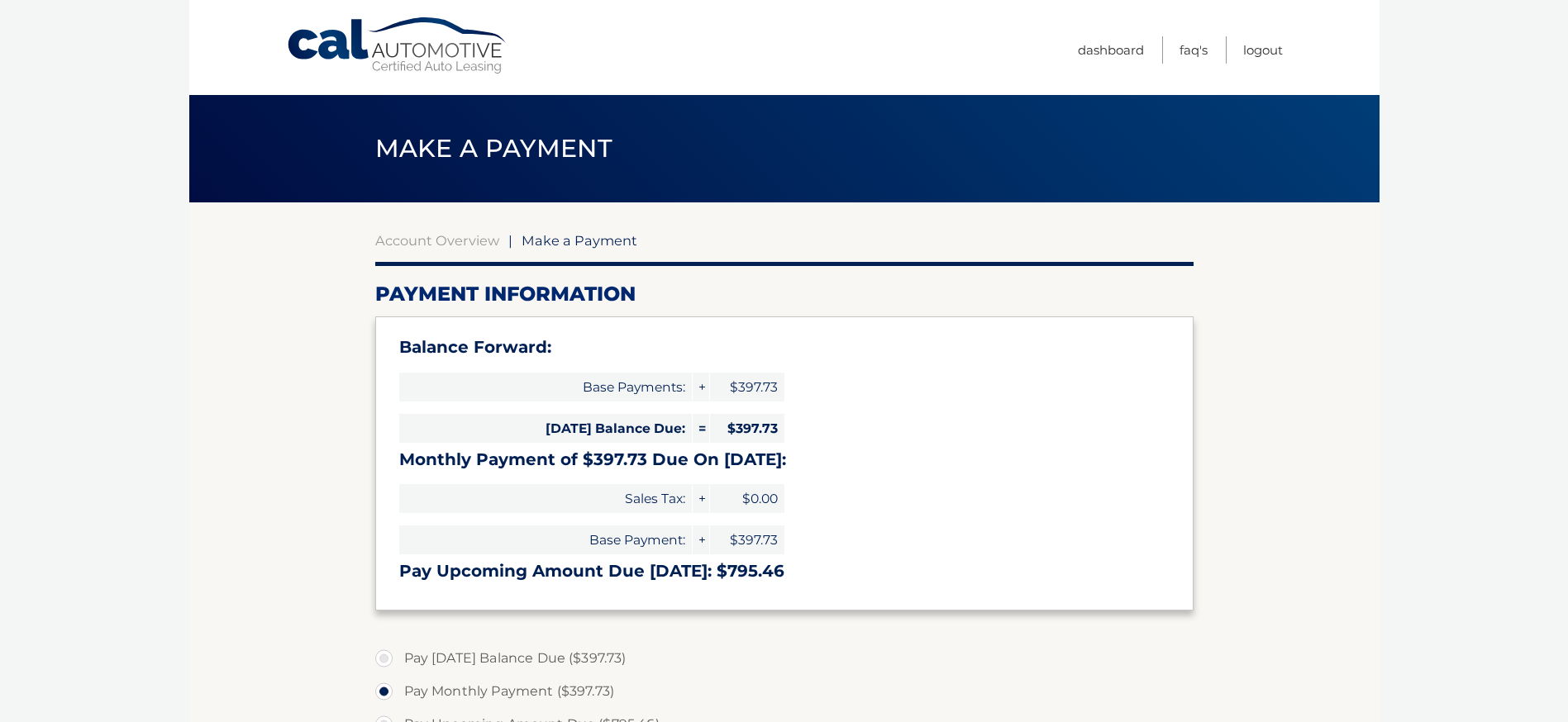
select select "M2Q2NTg4ZDEtNzE4OC00MmJkLWIxYWItN2RkN2IwMWQ5ZmM0"
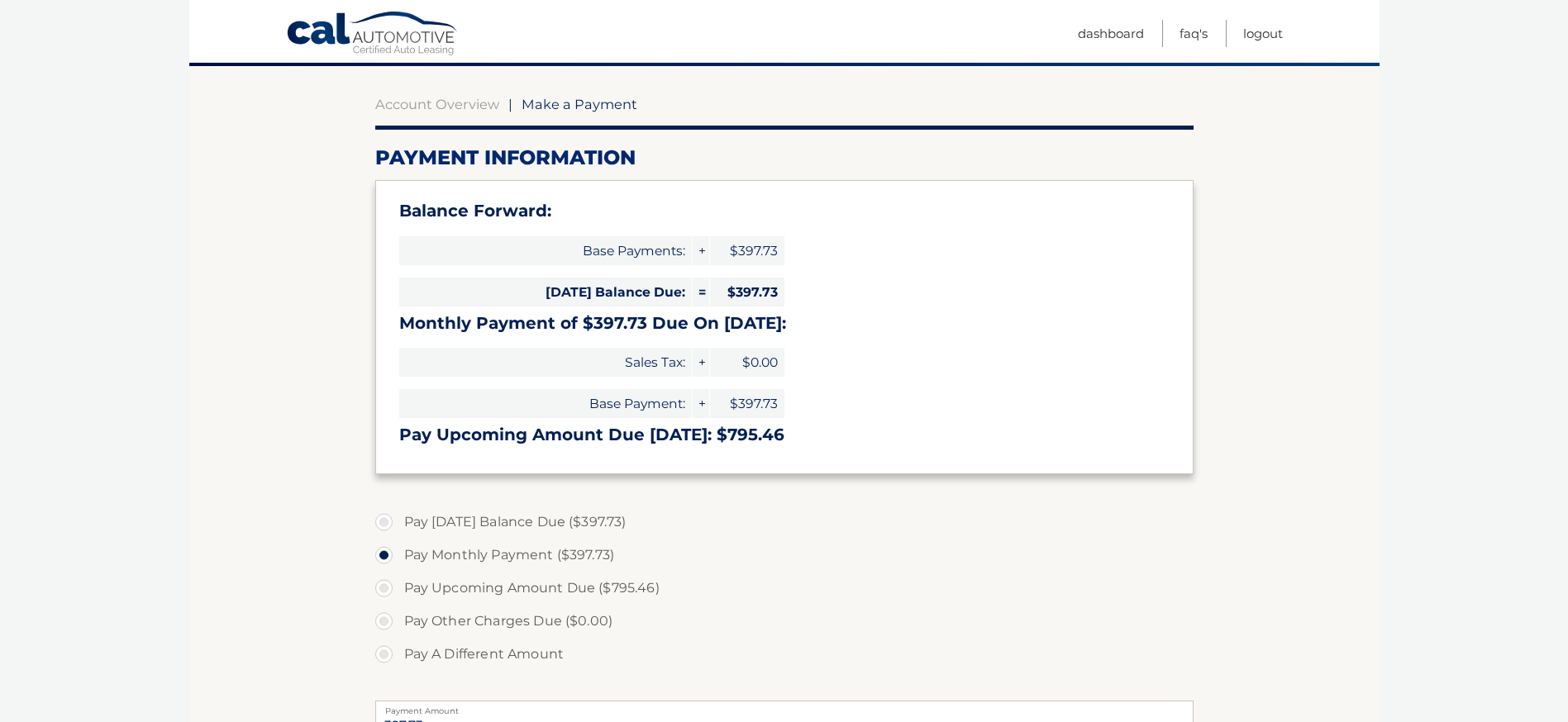
scroll to position [166, 0]
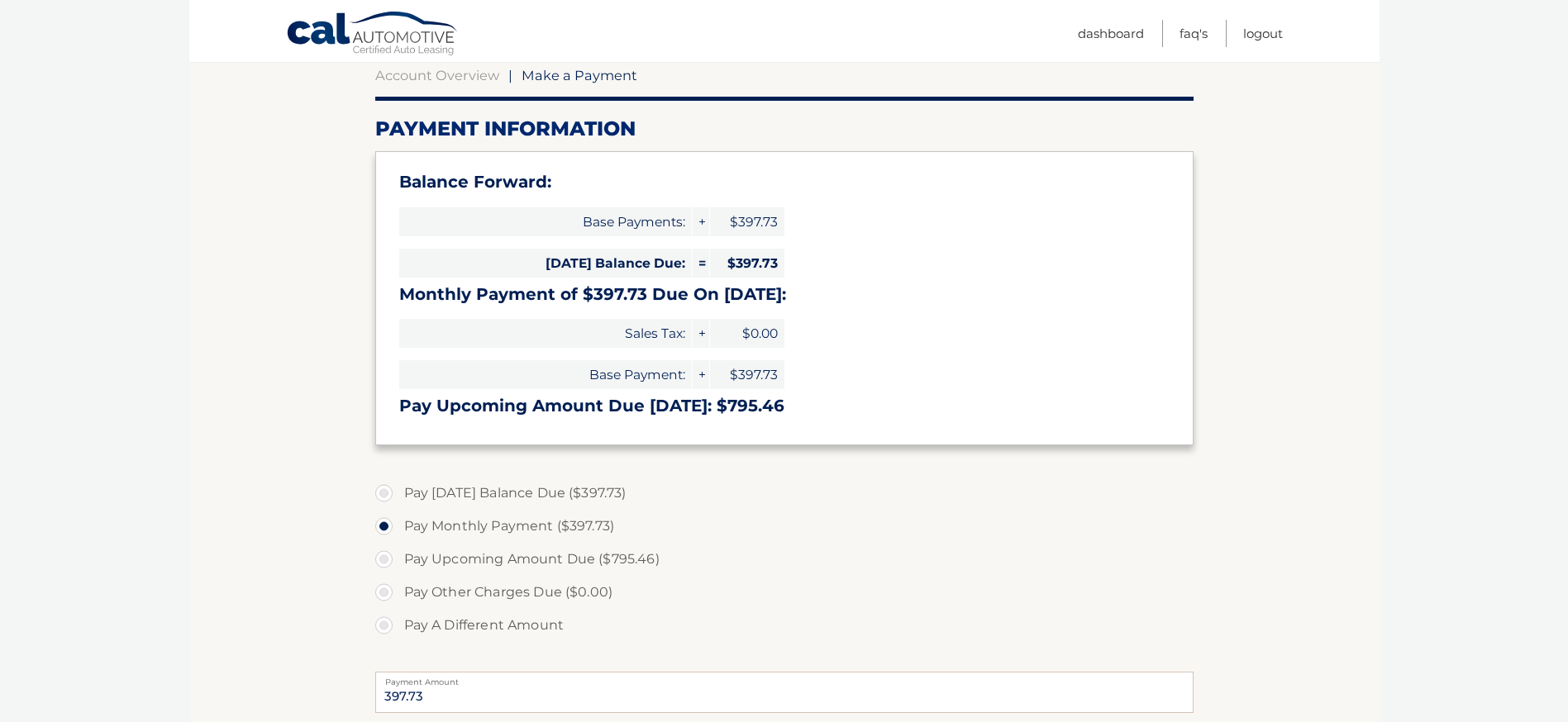
click at [381, 491] on label "Pay Today's Balance Due ($397.73)" at bounding box center [784, 493] width 818 height 33
click at [382, 491] on input "Pay Today's Balance Due ($397.73)" at bounding box center [390, 489] width 17 height 27
radio input "true"
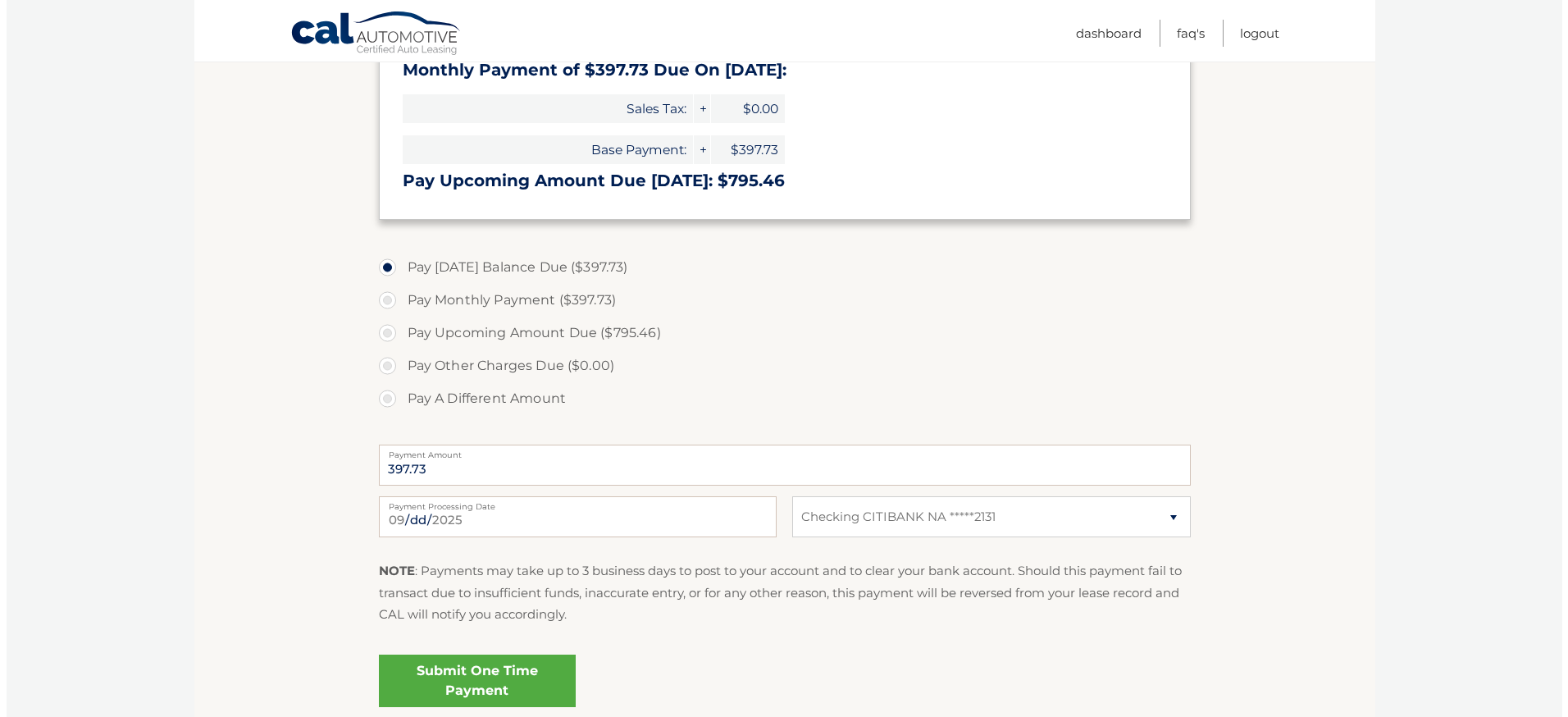
scroll to position [410, 0]
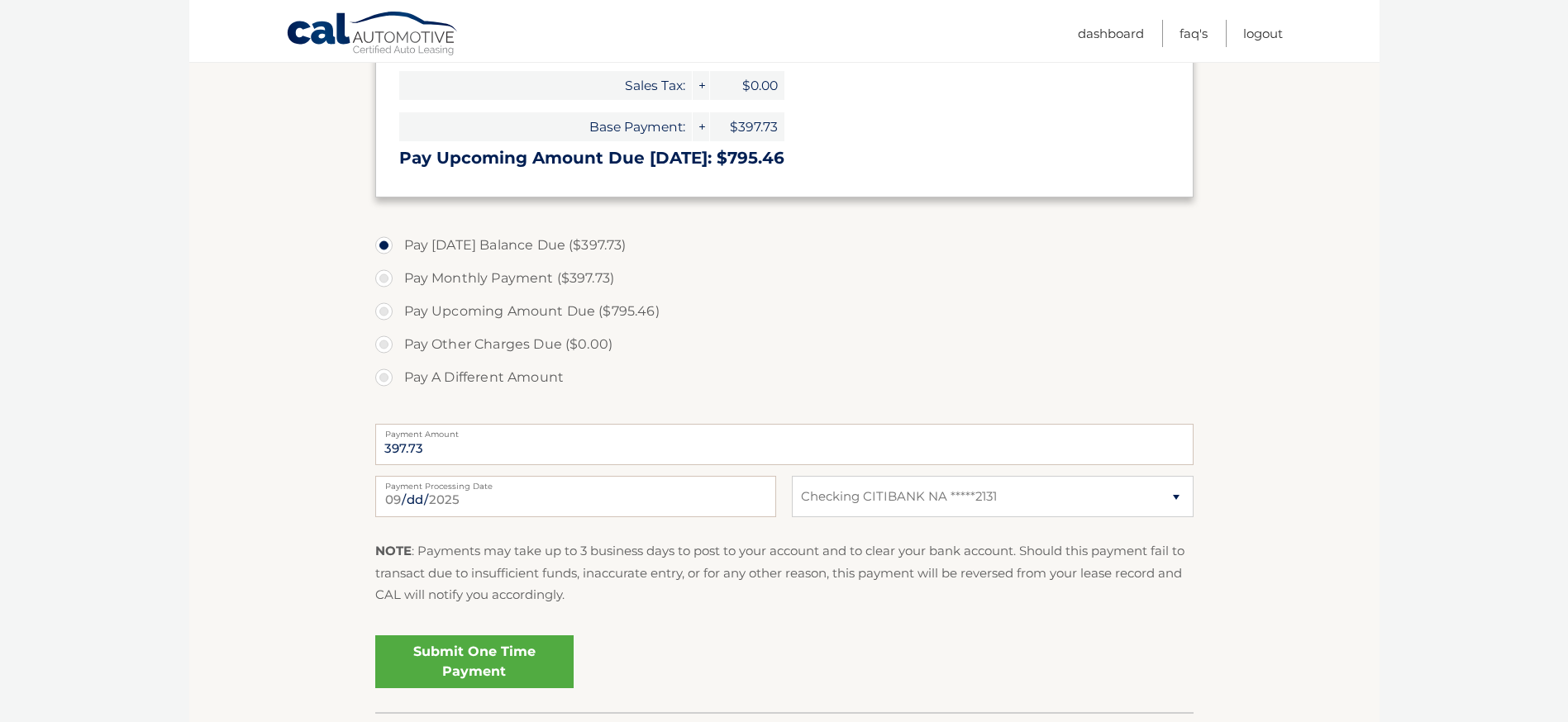
click at [489, 651] on link "Submit One Time Payment" at bounding box center [475, 661] width 199 height 52
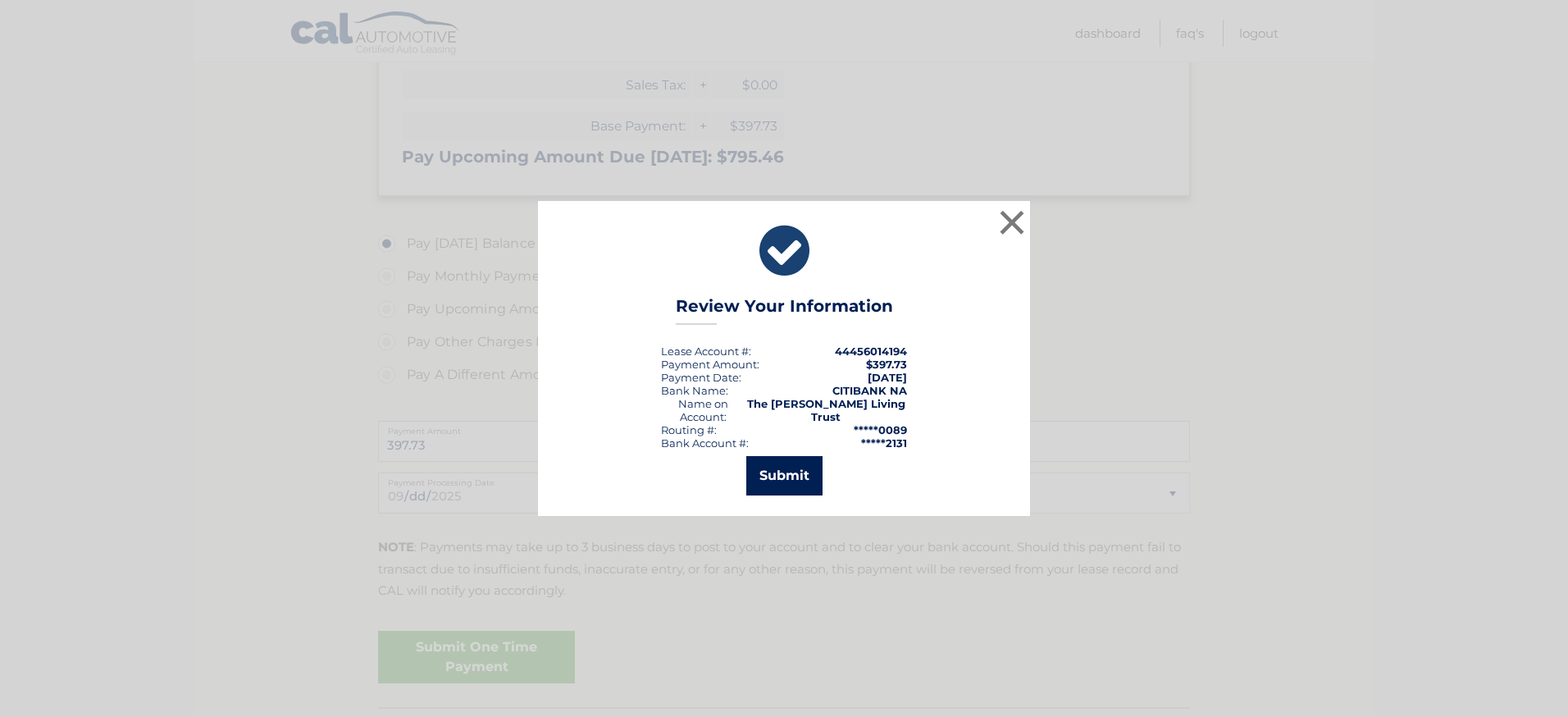
click at [784, 471] on button "Submit" at bounding box center [784, 475] width 77 height 39
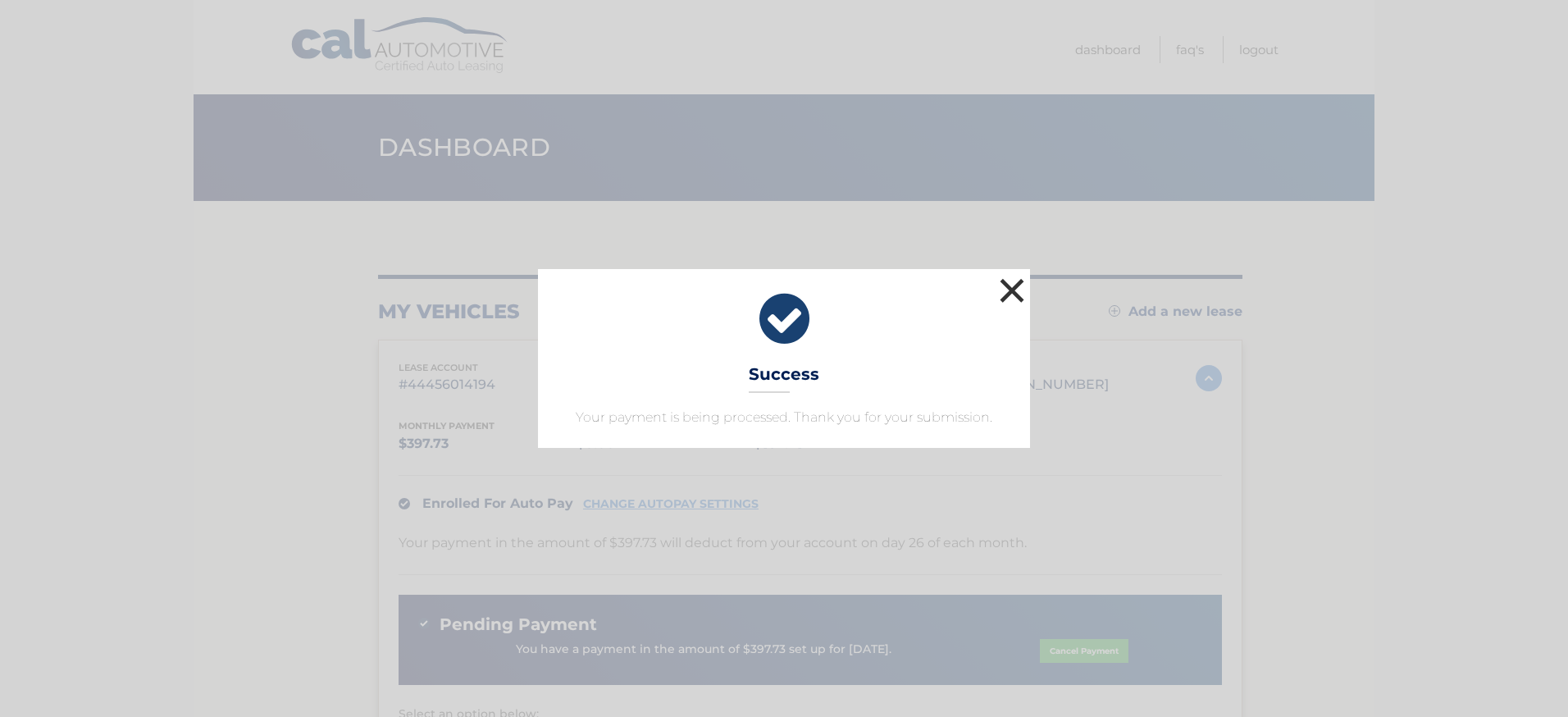
click at [1016, 290] on button "×" at bounding box center [1012, 290] width 33 height 33
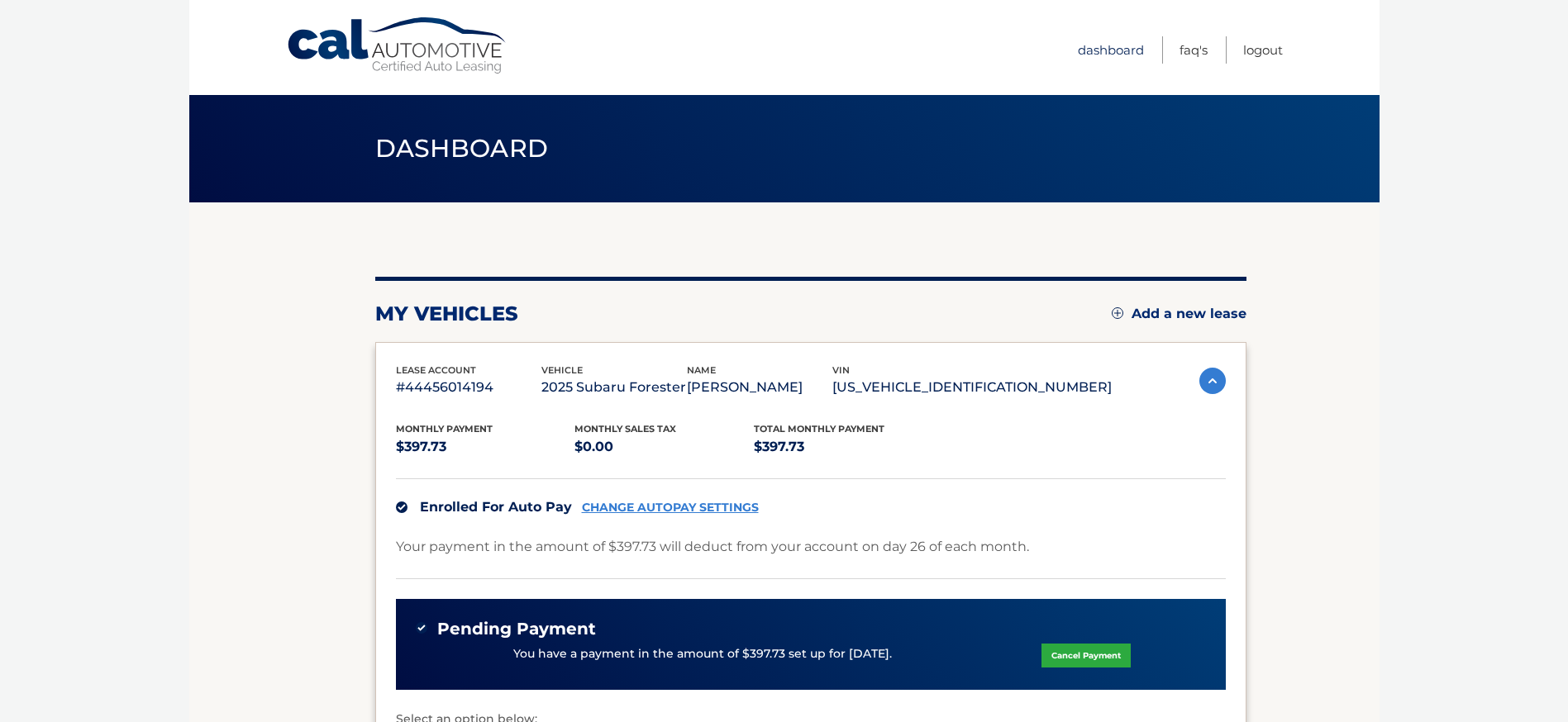
click at [1103, 51] on link "Dashboard" at bounding box center [1111, 51] width 66 height 28
click at [1262, 46] on link "Logout" at bounding box center [1262, 51] width 40 height 28
